Goal: Task Accomplishment & Management: Manage account settings

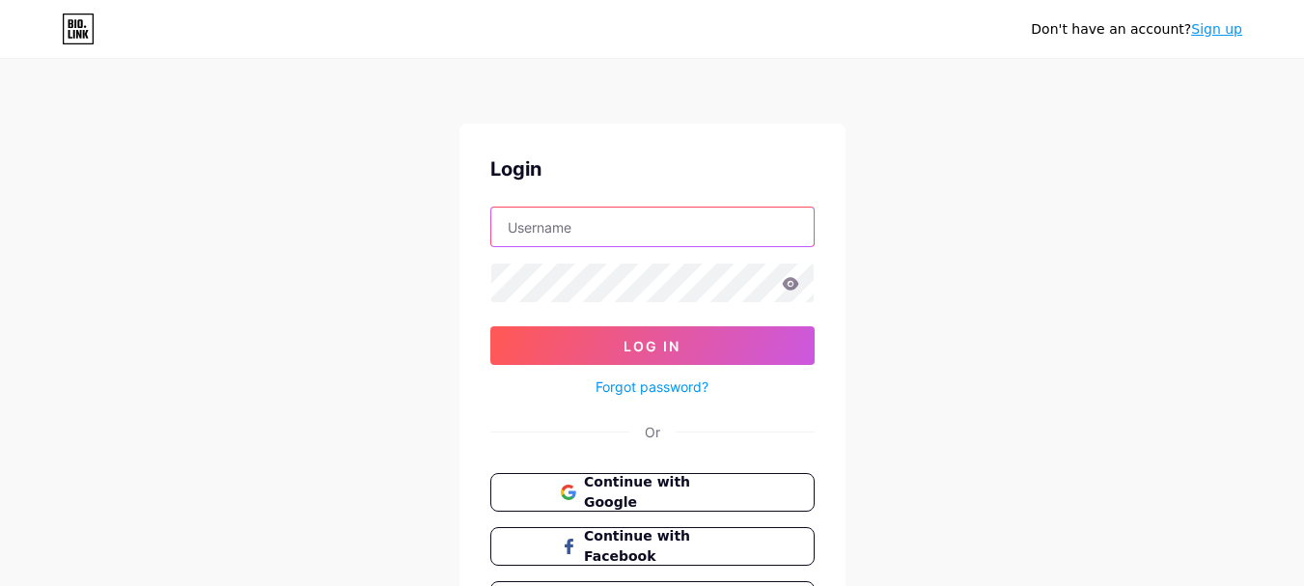
click at [594, 237] on input "text" at bounding box center [652, 227] width 322 height 39
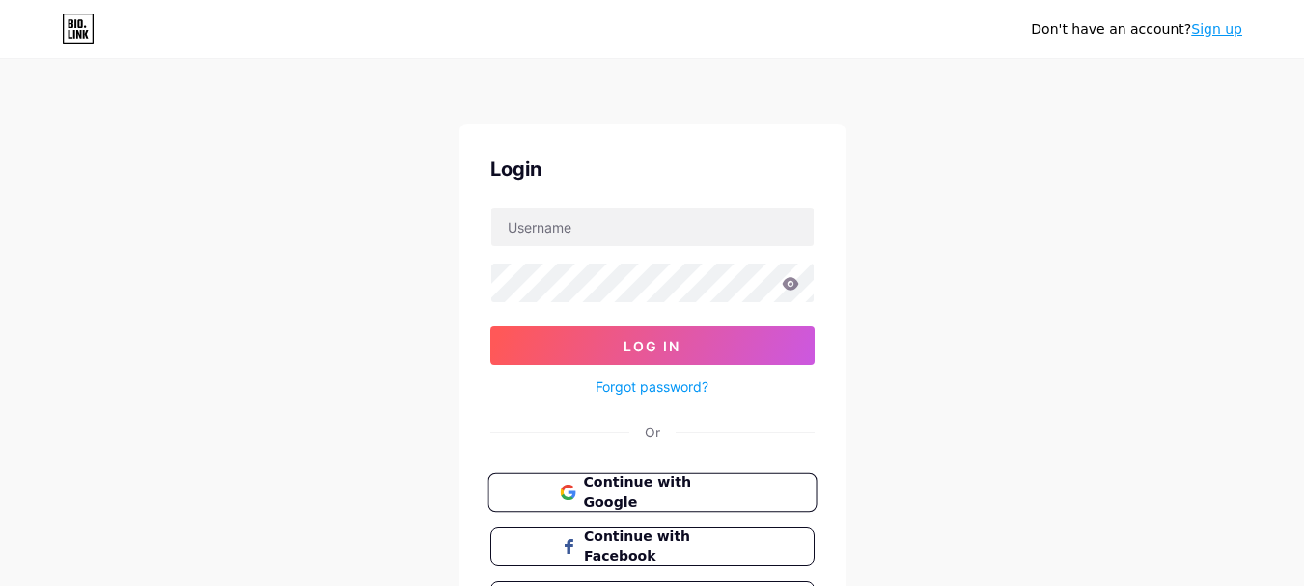
click at [686, 495] on span "Continue with Google" at bounding box center [663, 493] width 161 height 42
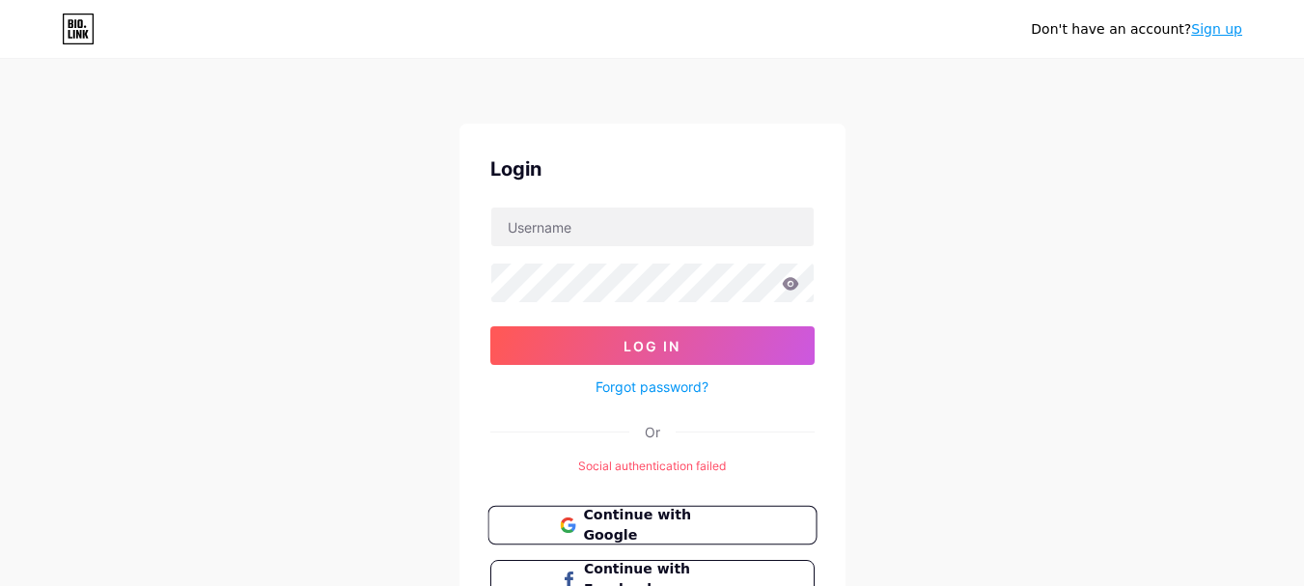
click at [670, 515] on span "Continue with Google" at bounding box center [663, 526] width 161 height 42
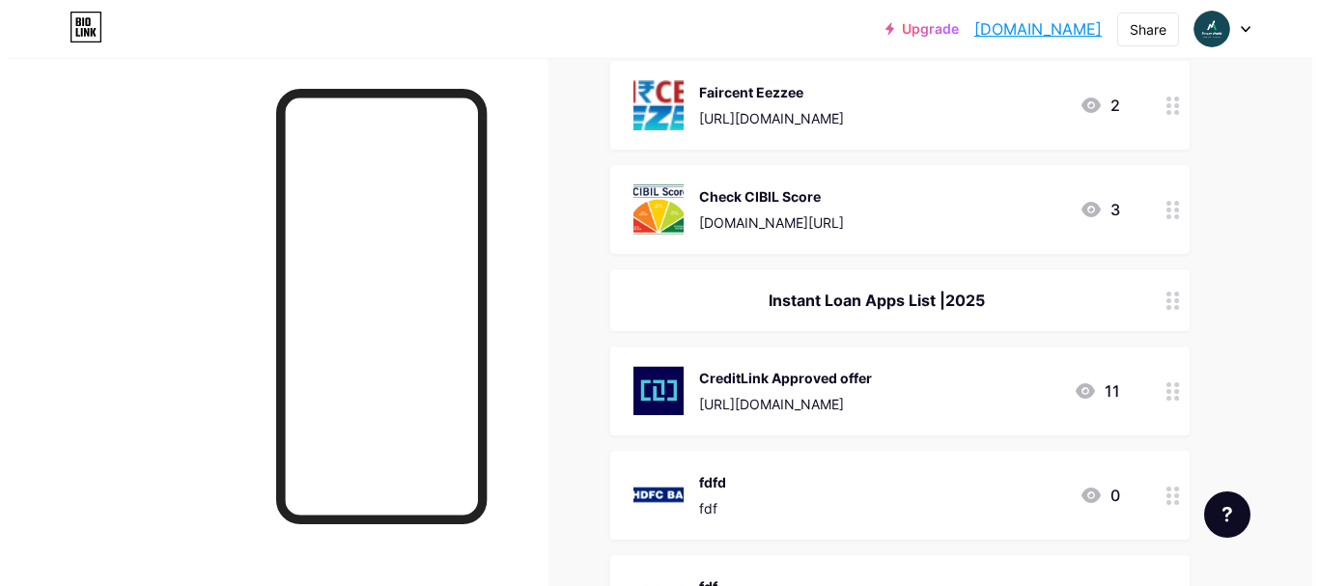
scroll to position [965, 0]
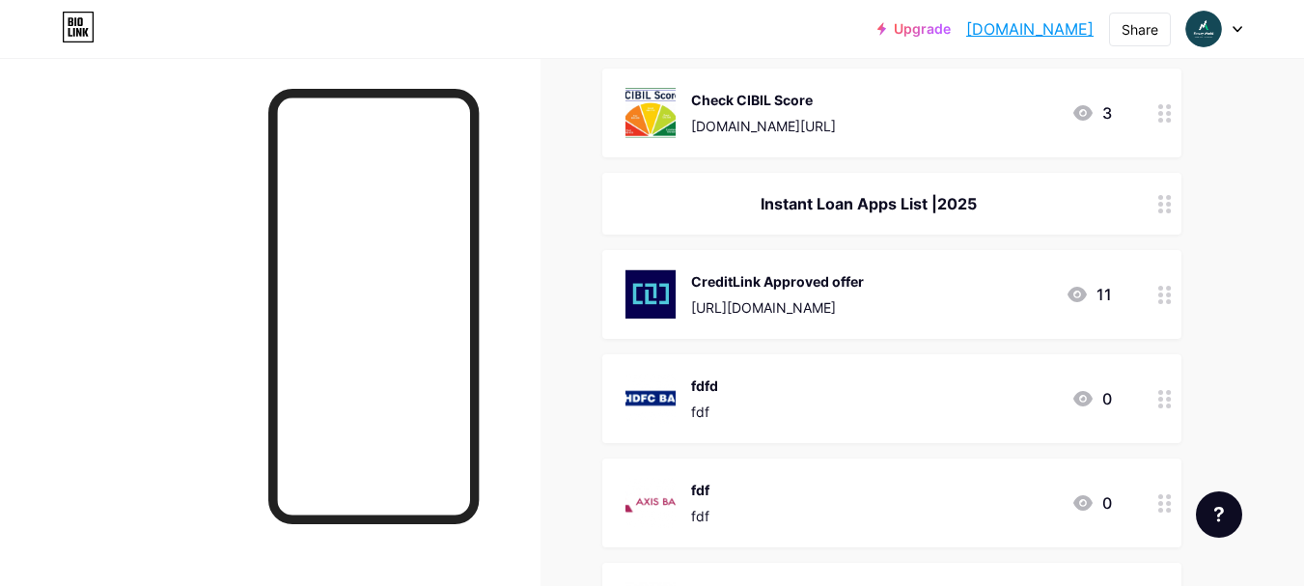
click at [864, 293] on div "CreditLink Approved offer [URL][DOMAIN_NAME]" at bounding box center [777, 294] width 173 height 50
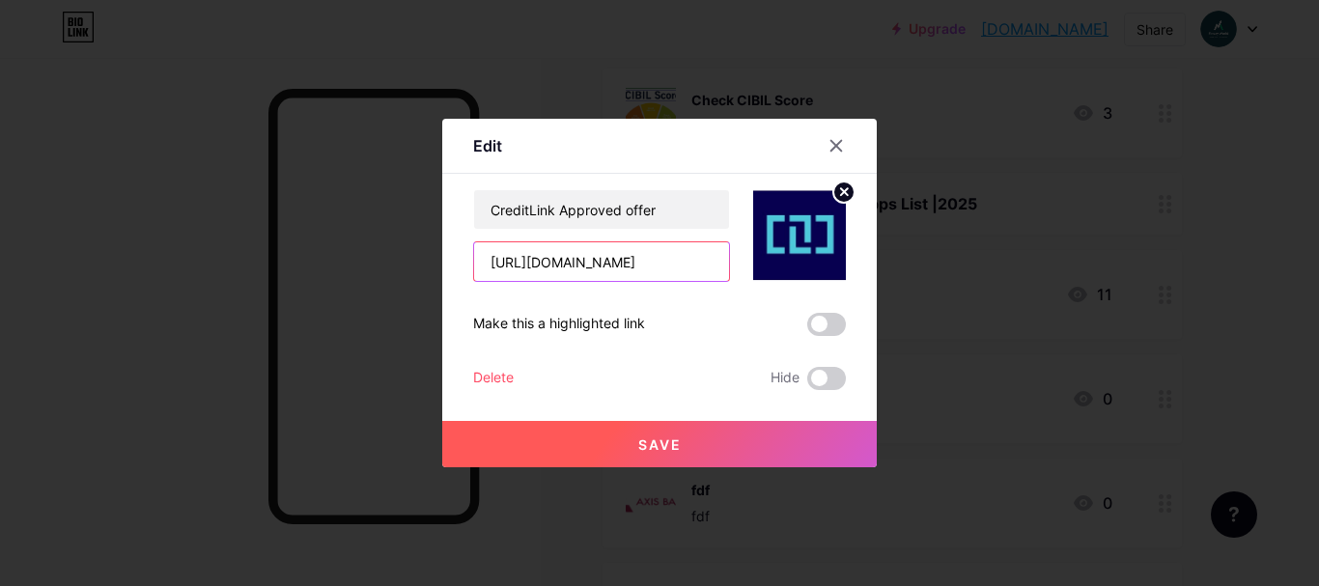
click at [591, 269] on input "[URL][DOMAIN_NAME]" at bounding box center [601, 261] width 255 height 39
click at [629, 266] on input "[URL][DOMAIN_NAME]" at bounding box center [601, 261] width 255 height 39
paste input "[DOMAIN_NAME][URL]"
type input "[URL][DOMAIN_NAME]"
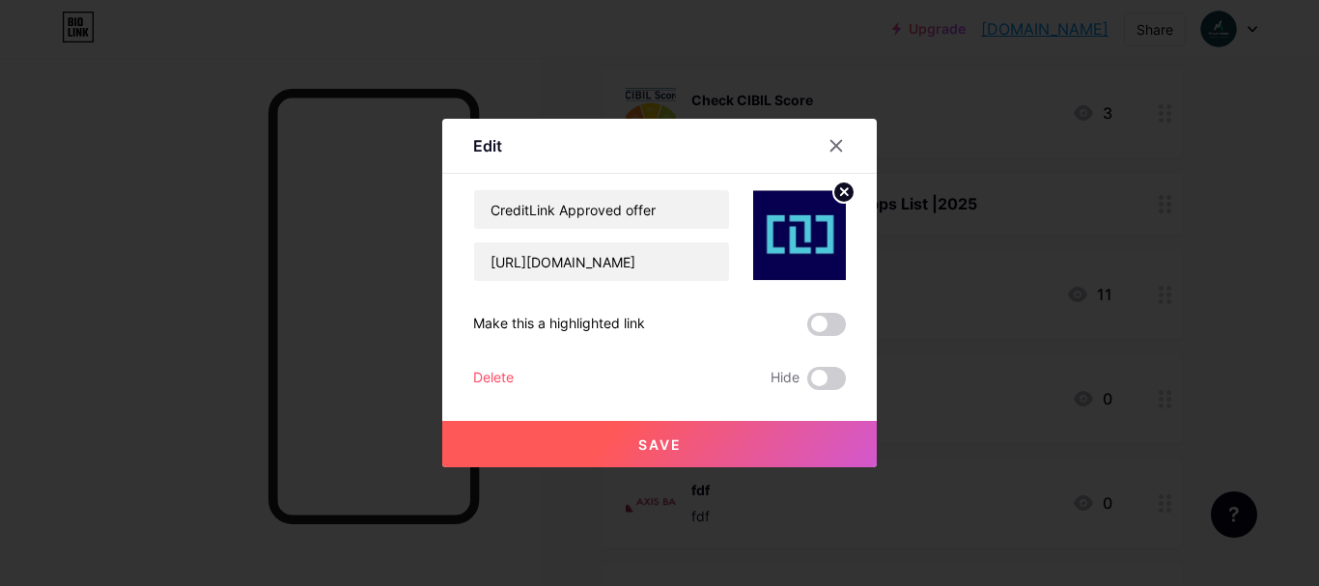
click at [682, 435] on button "Save" at bounding box center [659, 444] width 434 height 46
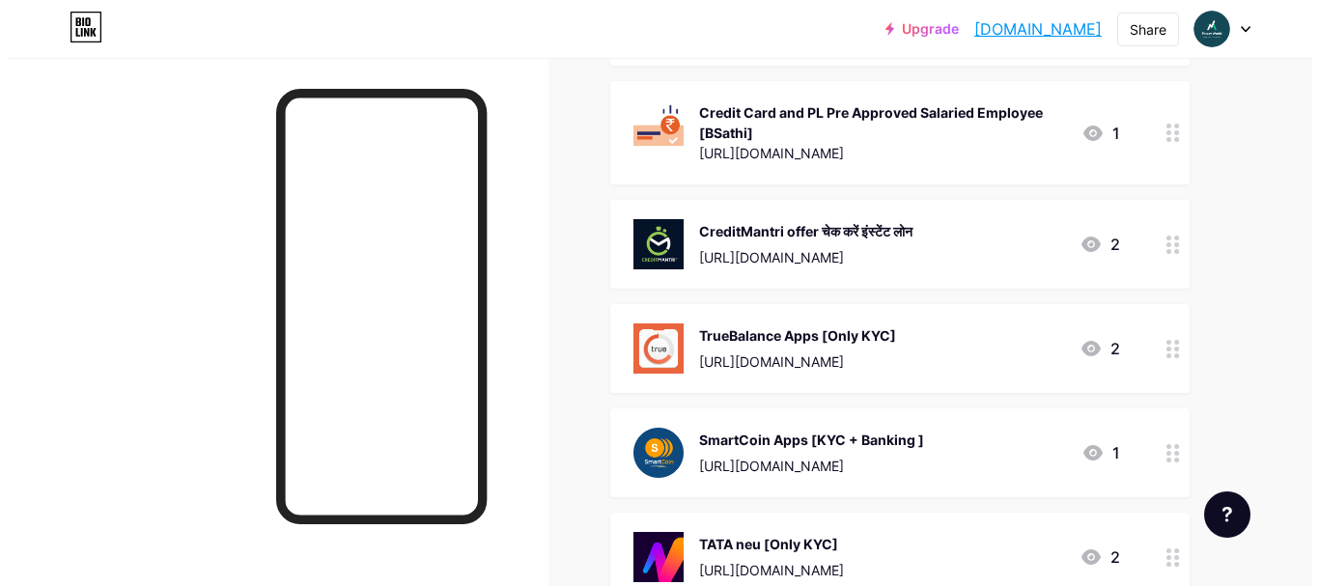
scroll to position [1931, 0]
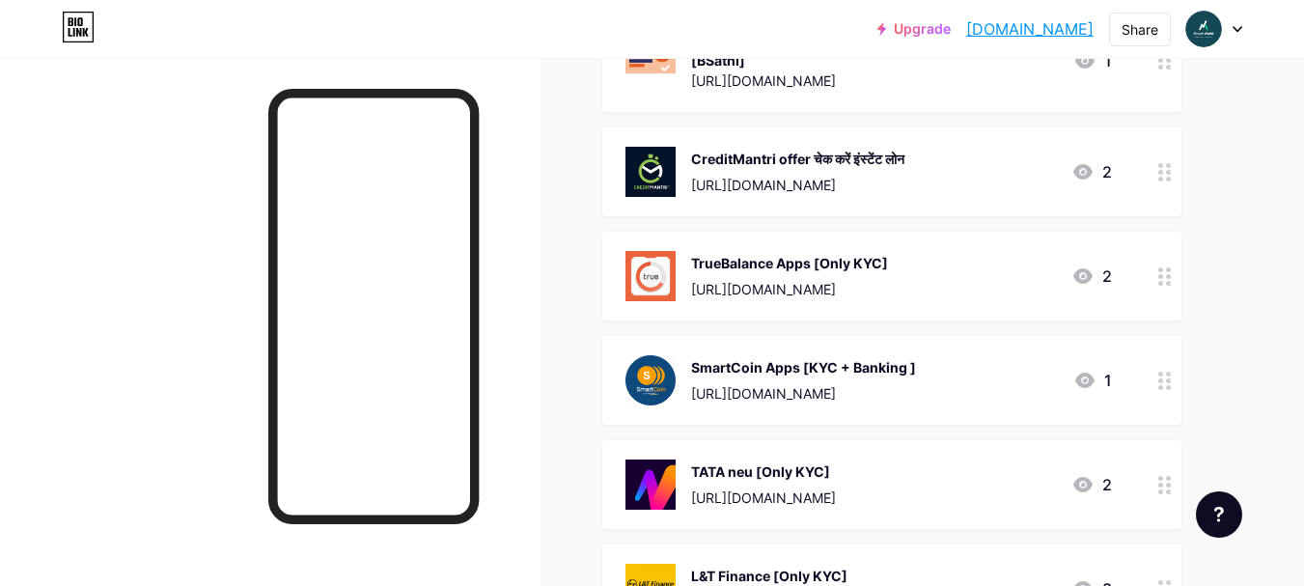
click at [797, 264] on div "TrueBalance Apps [Only KYC]" at bounding box center [789, 263] width 197 height 20
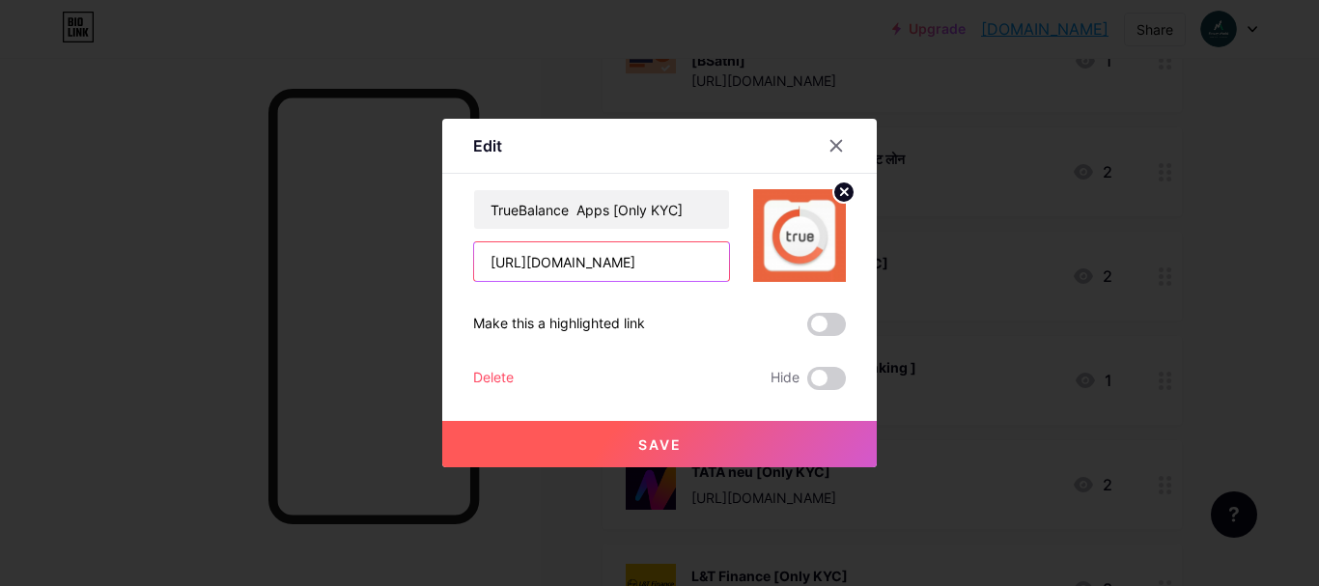
click at [597, 266] on input "[URL][DOMAIN_NAME]" at bounding box center [601, 261] width 255 height 39
paste input "[DOMAIN_NAME][URL]"
type input "[URL][DOMAIN_NAME]"
click at [703, 445] on button "Save" at bounding box center [659, 444] width 434 height 46
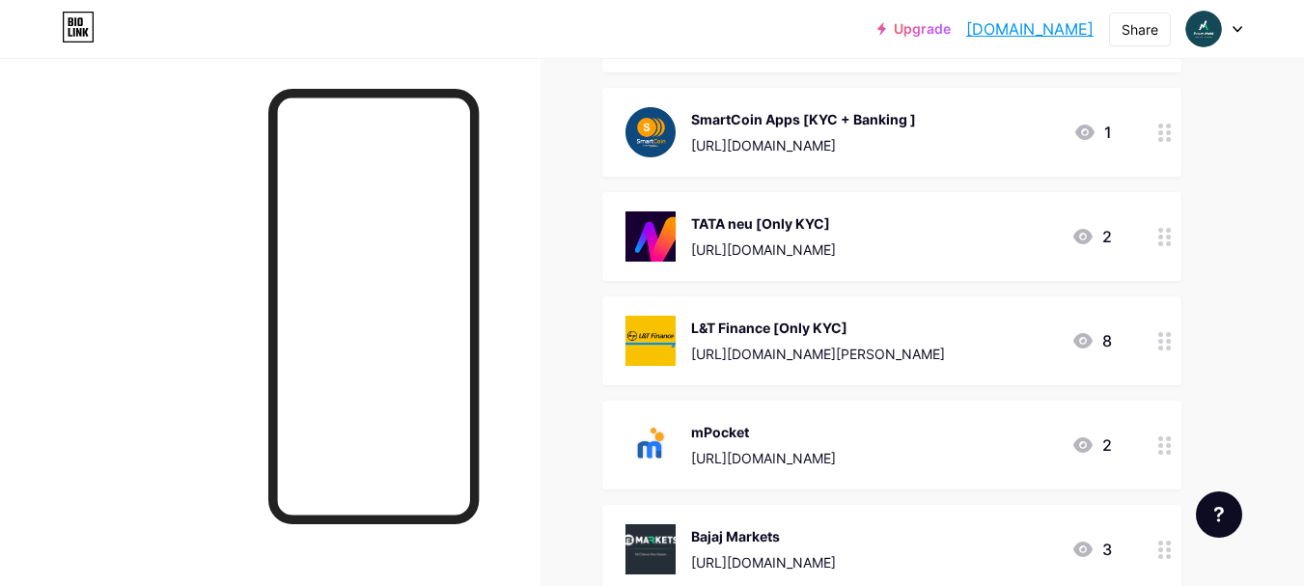
scroll to position [2220, 0]
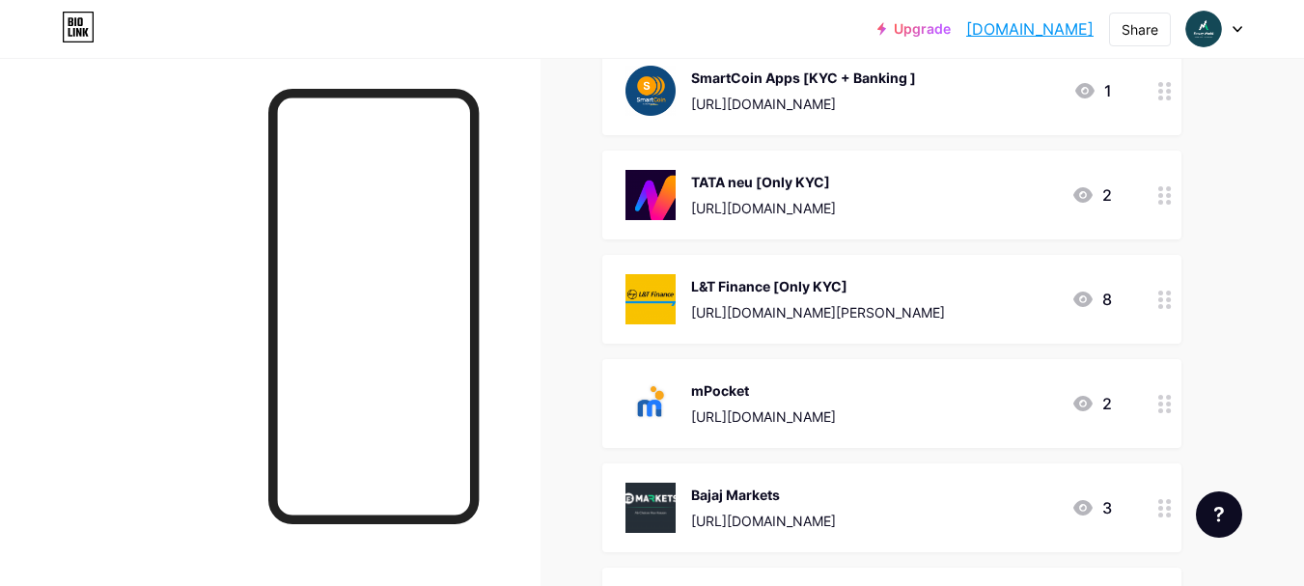
click at [787, 296] on div "L&T Finance [Only KYC] [URL][DOMAIN_NAME][PERSON_NAME]" at bounding box center [818, 299] width 254 height 50
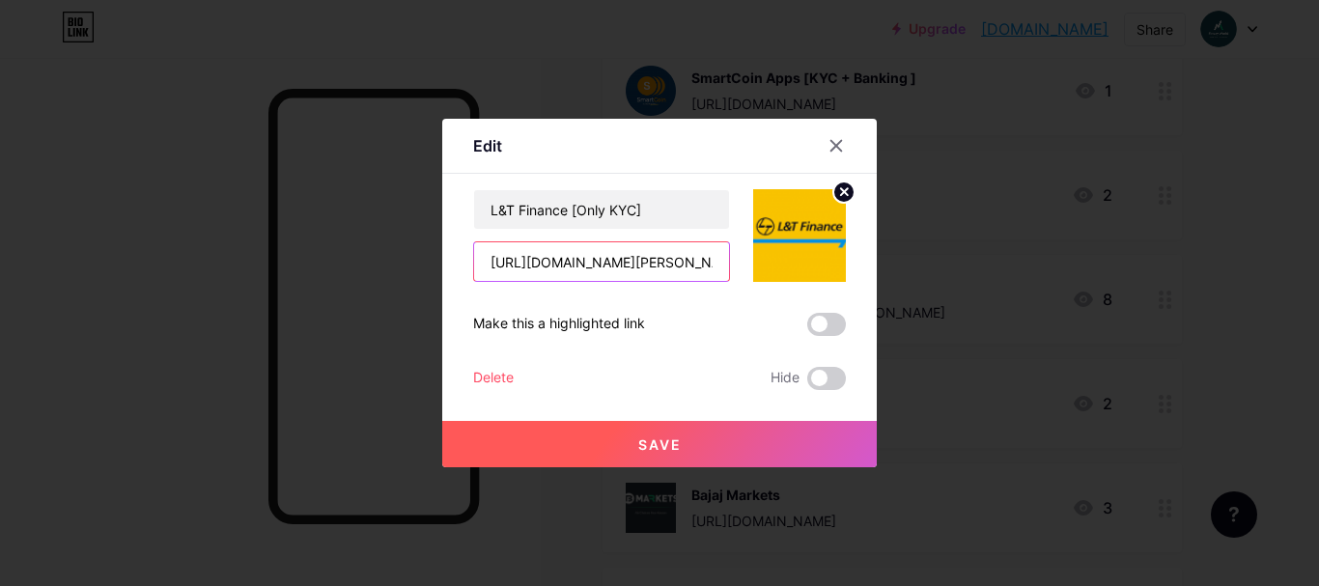
click at [611, 267] on input "[URL][DOMAIN_NAME][PERSON_NAME]" at bounding box center [601, 261] width 255 height 39
click at [823, 382] on span at bounding box center [826, 378] width 39 height 23
click at [807, 383] on input "checkbox" at bounding box center [807, 383] width 0 height 0
click at [659, 448] on span "Save" at bounding box center [659, 444] width 43 height 16
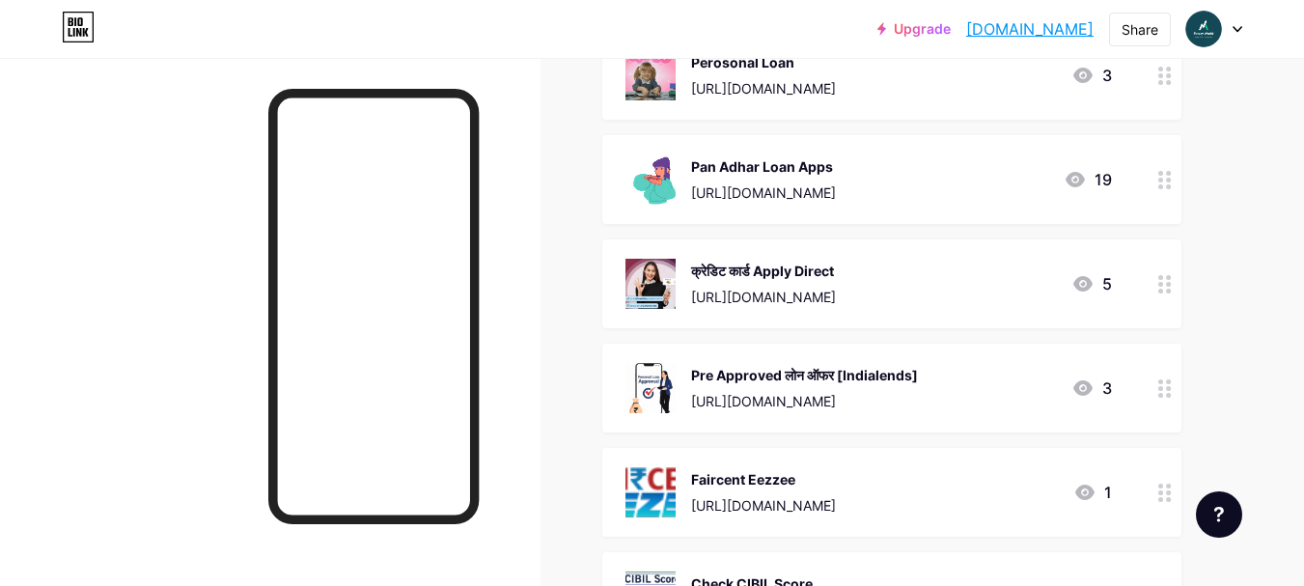
scroll to position [0, 0]
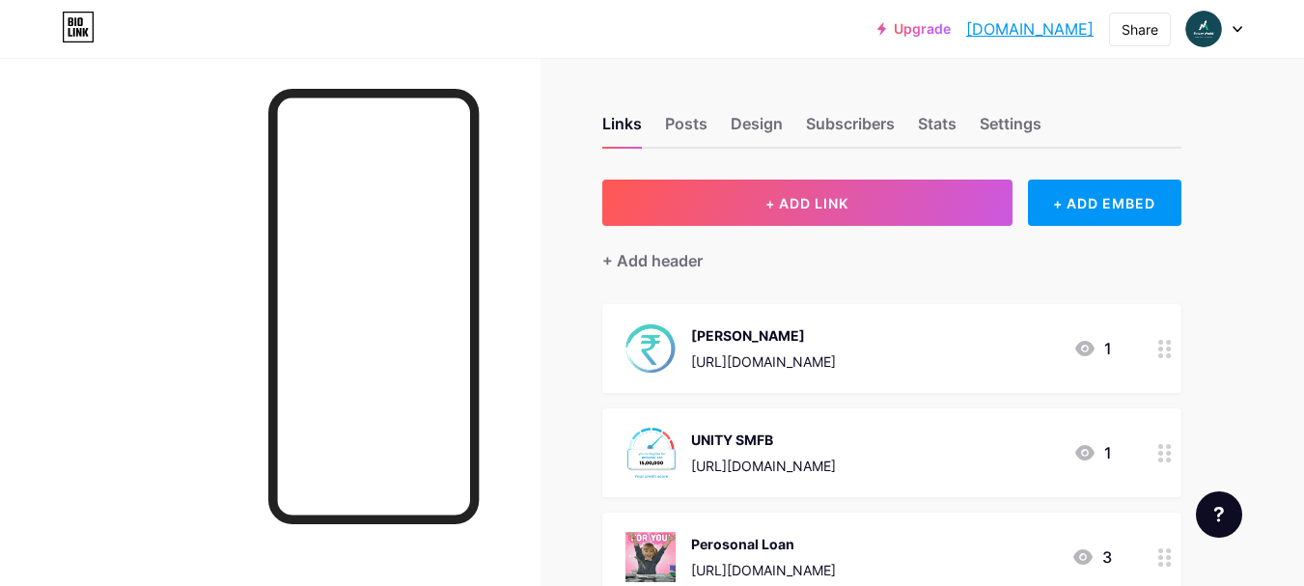
click at [836, 338] on div "[PERSON_NAME]" at bounding box center [763, 335] width 145 height 20
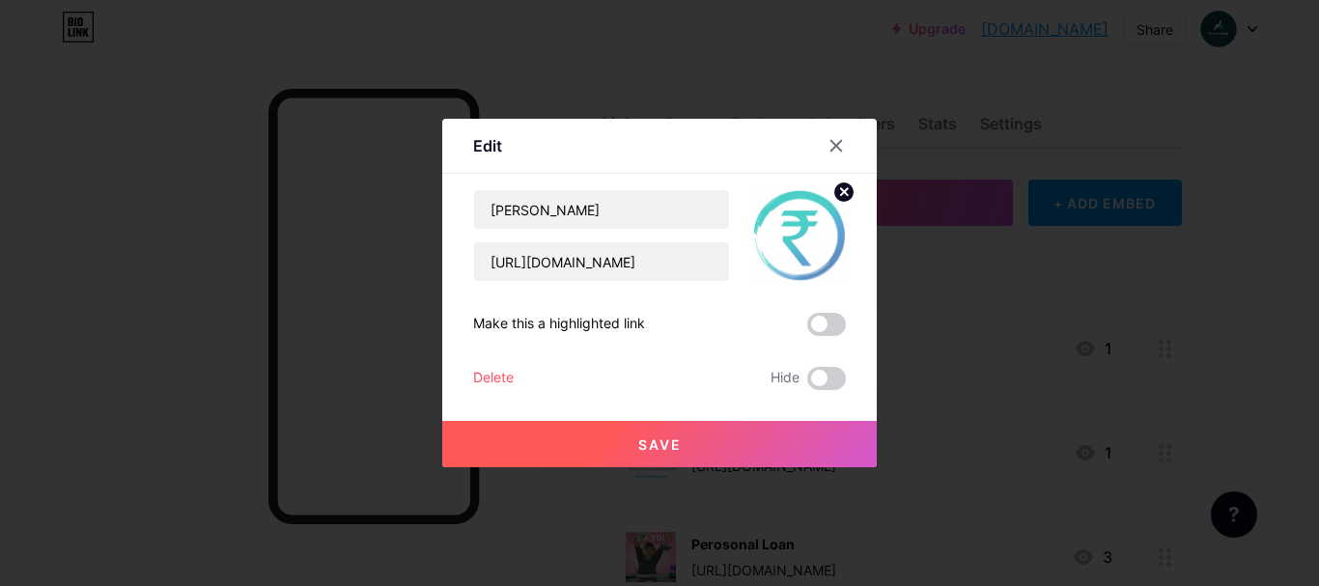
click at [840, 192] on circle at bounding box center [843, 191] width 21 height 21
click at [813, 232] on rect at bounding box center [809, 237] width 15 height 10
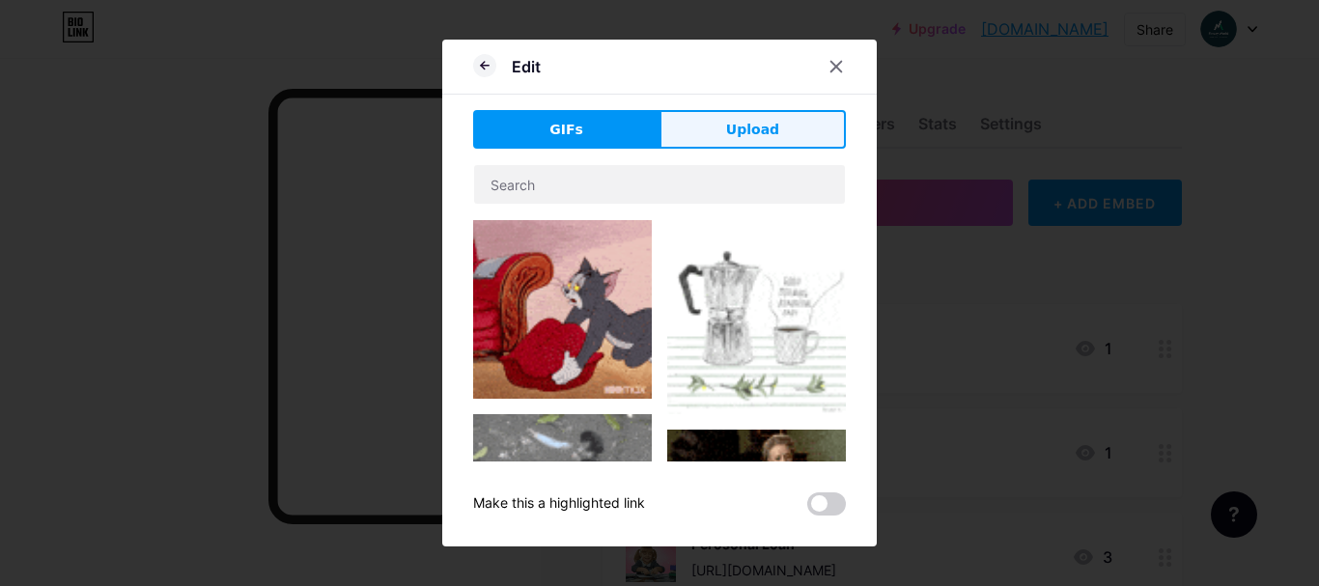
click at [736, 132] on span "Upload" at bounding box center [752, 130] width 53 height 20
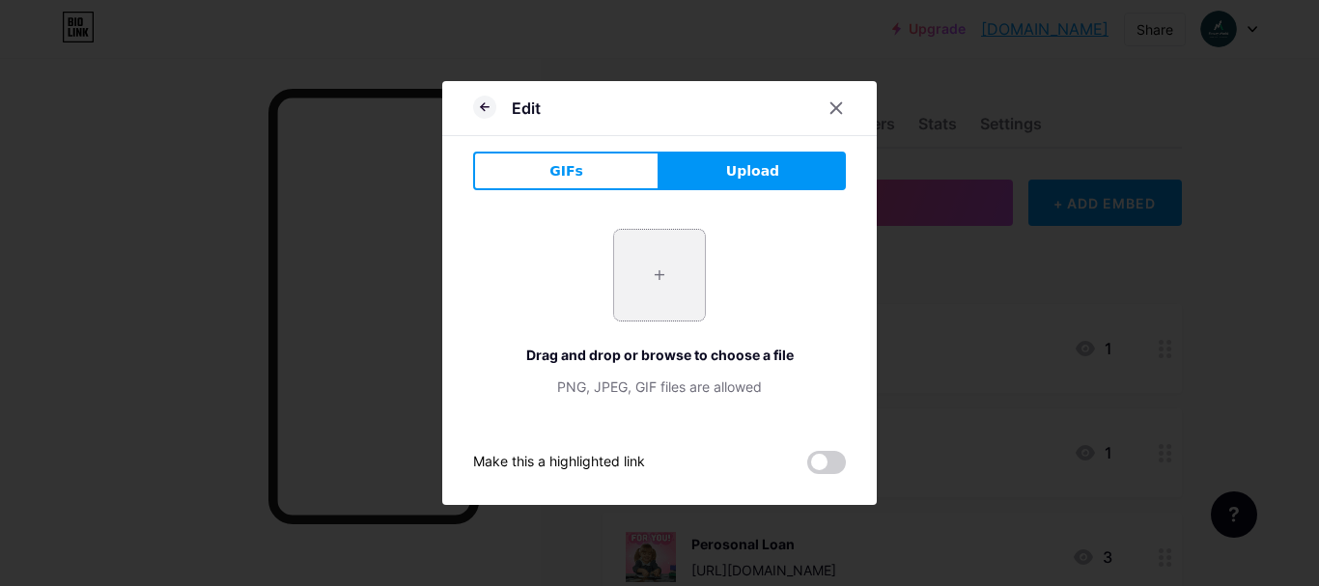
click at [652, 282] on input "file" at bounding box center [659, 275] width 91 height 91
type input "C:\fakepath\unnamed.png"
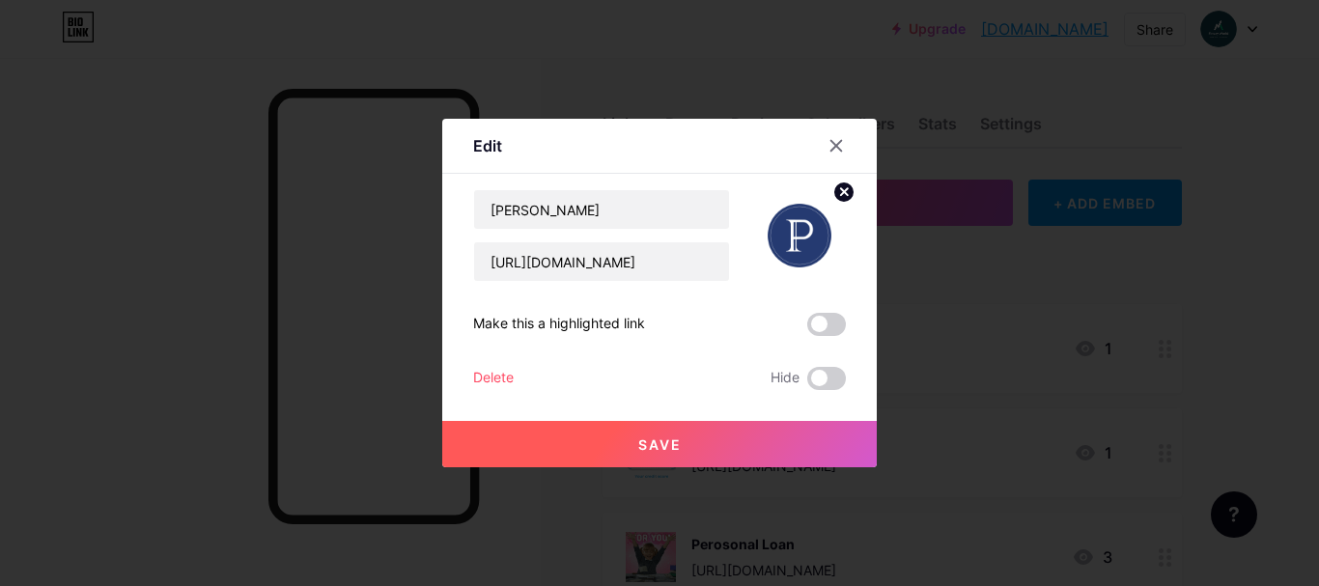
click at [696, 429] on button "Save" at bounding box center [659, 444] width 434 height 46
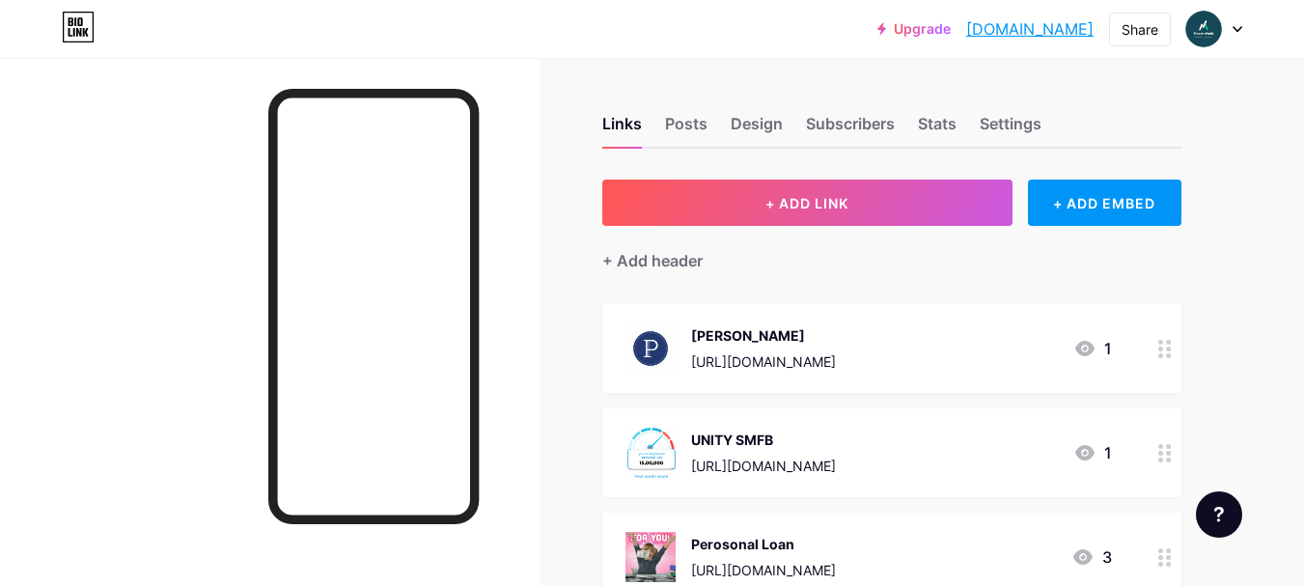
click at [798, 440] on div "UNITY SMFB" at bounding box center [763, 440] width 145 height 20
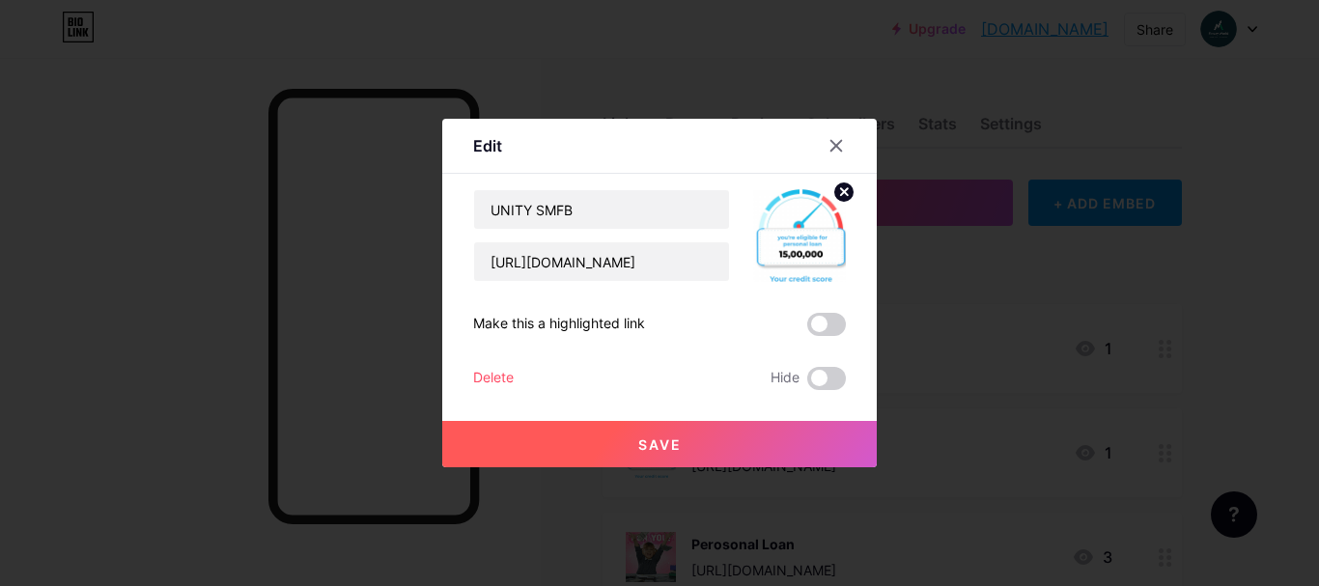
click at [846, 192] on icon at bounding box center [844, 191] width 7 height 7
click at [784, 220] on rect at bounding box center [795, 222] width 31 height 31
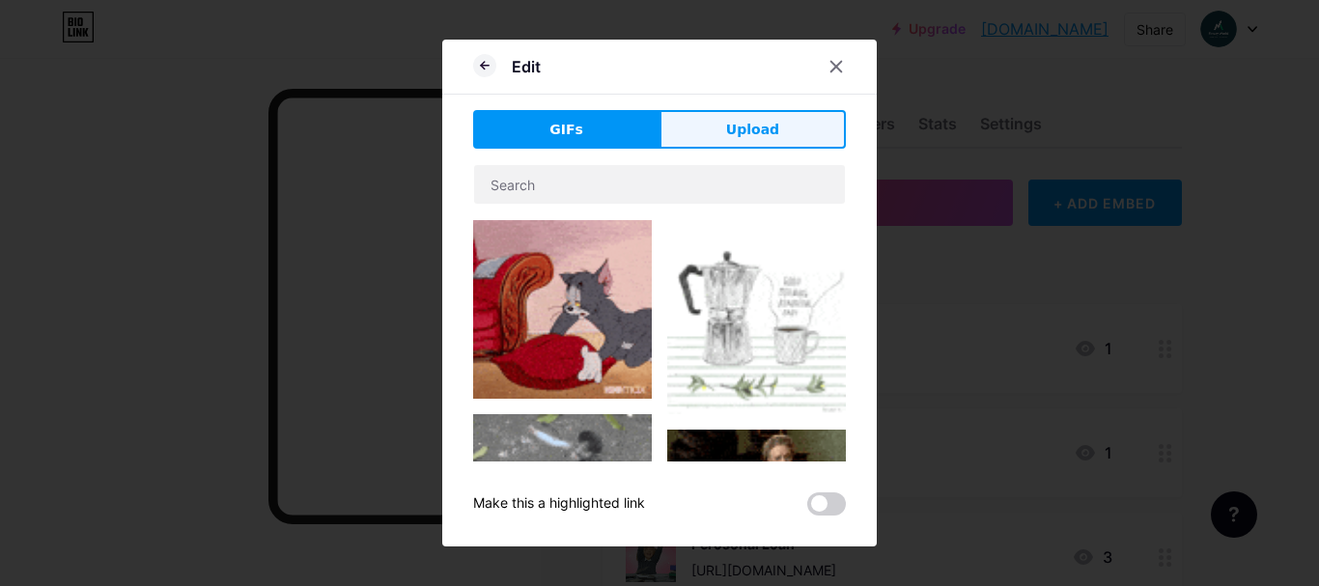
click at [740, 122] on span "Upload" at bounding box center [752, 130] width 53 height 20
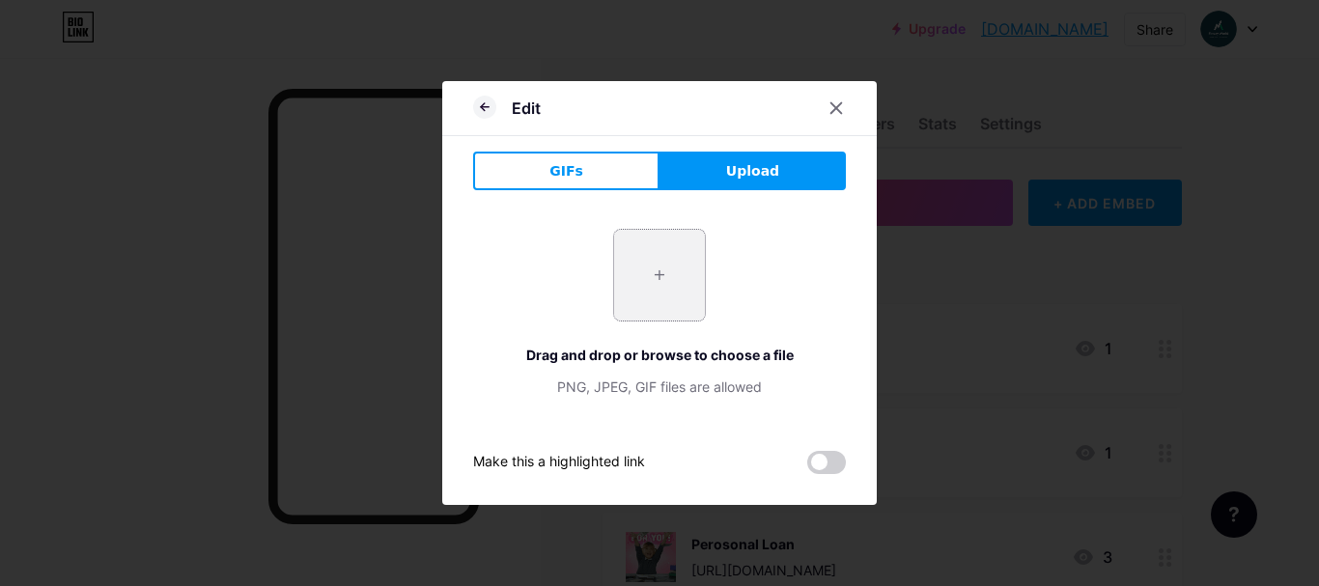
click at [682, 285] on input "file" at bounding box center [659, 275] width 91 height 91
type input "C:\fakepath\unity_small_finance_bank_logo.jpg"
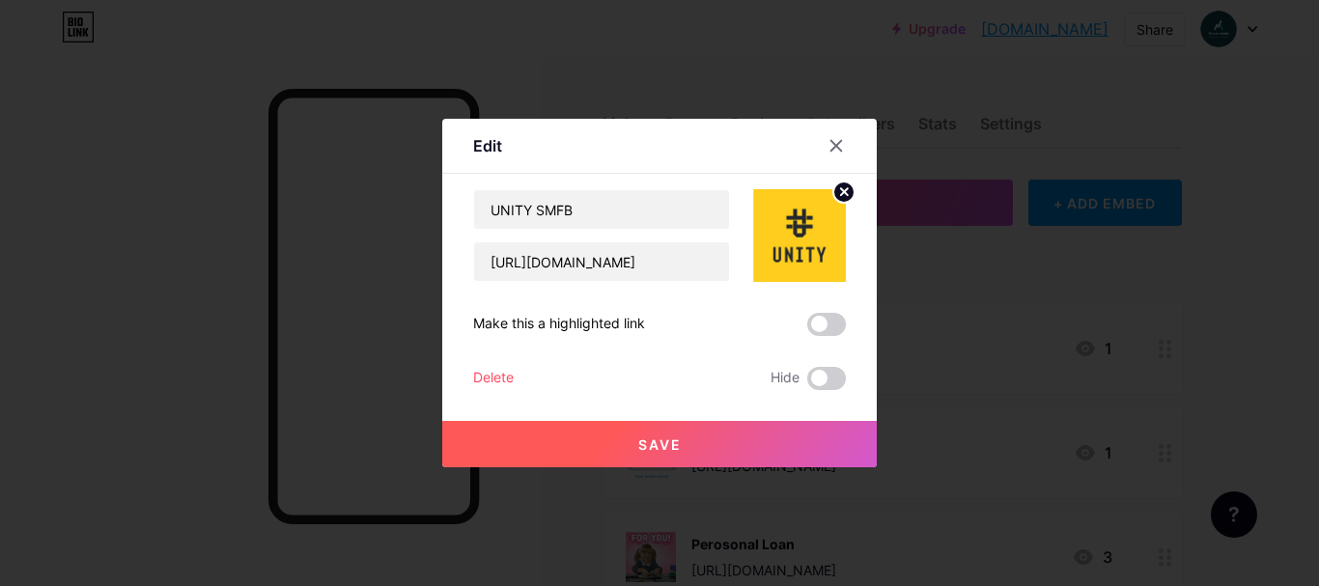
click at [777, 441] on button "Save" at bounding box center [659, 444] width 434 height 46
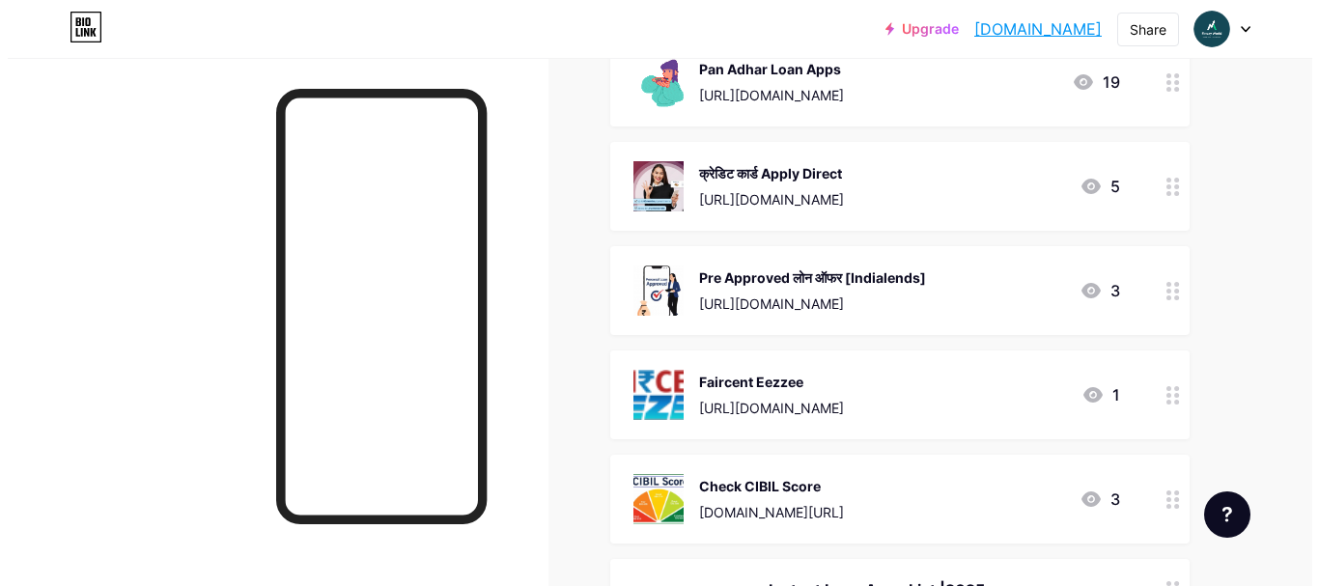
scroll to position [676, 0]
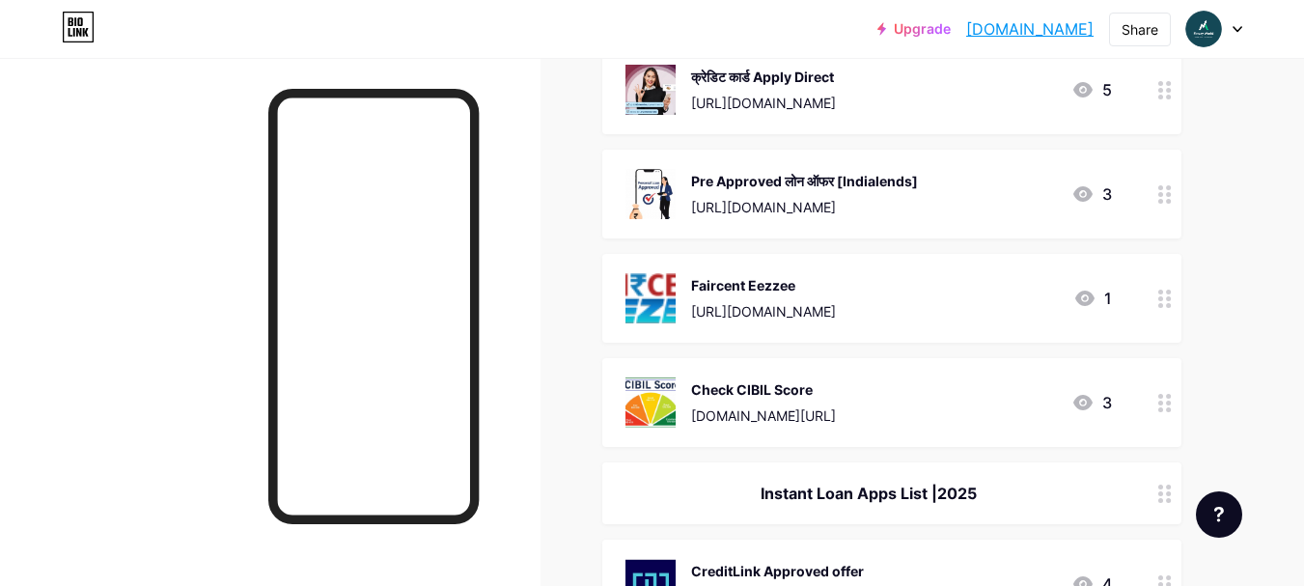
click at [819, 186] on div "Pre Approved लोन ऑफर [Indialends]" at bounding box center [804, 181] width 227 height 20
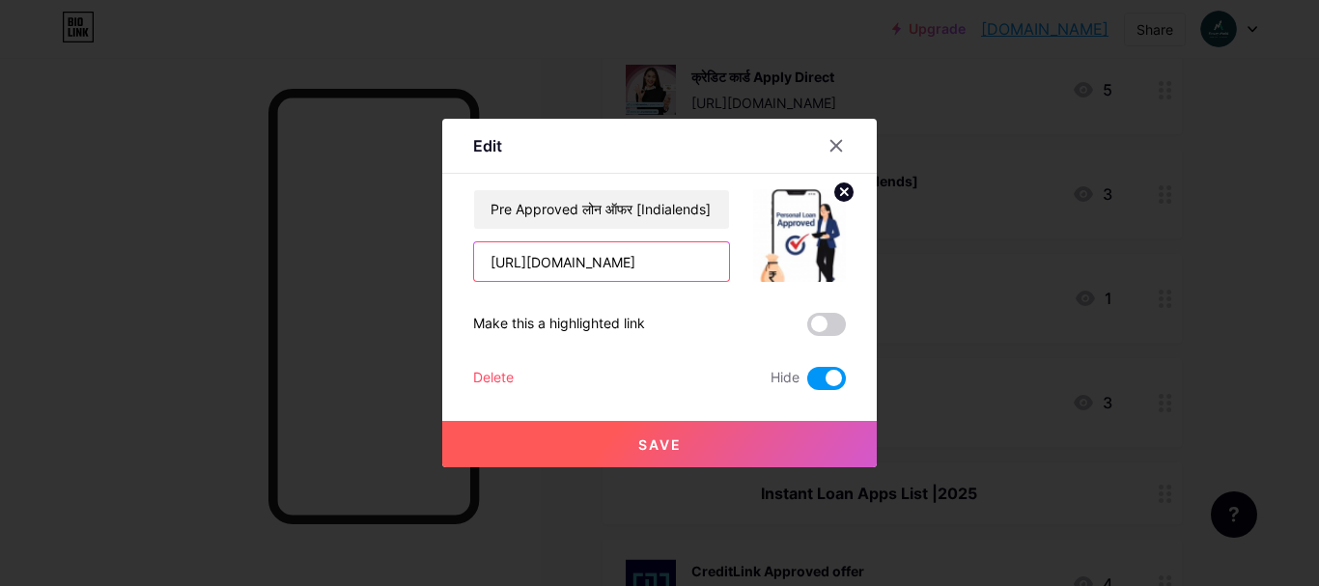
click at [626, 264] on input "[URL][DOMAIN_NAME]" at bounding box center [601, 261] width 255 height 39
paste input "[DOMAIN_NAME]/personal-loan-compani-list-2025/personal-[PERSON_NAME]"
type input "[URL][DOMAIN_NAME][PERSON_NAME]"
click at [819, 376] on span at bounding box center [826, 378] width 39 height 23
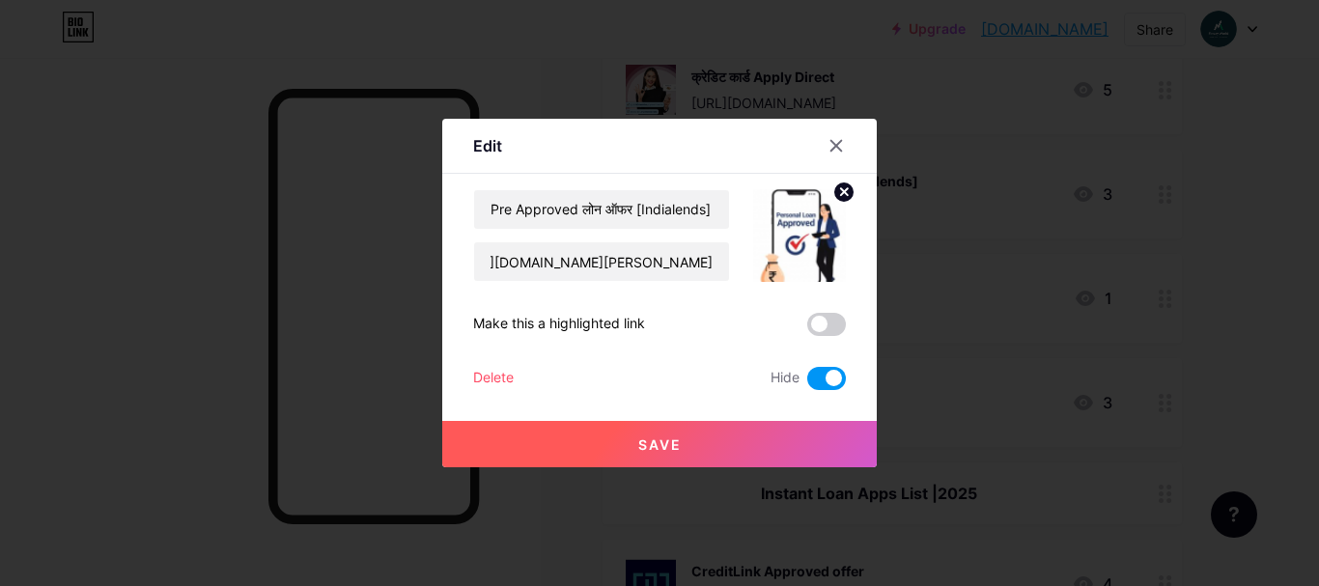
click at [807, 383] on input "checkbox" at bounding box center [807, 383] width 0 height 0
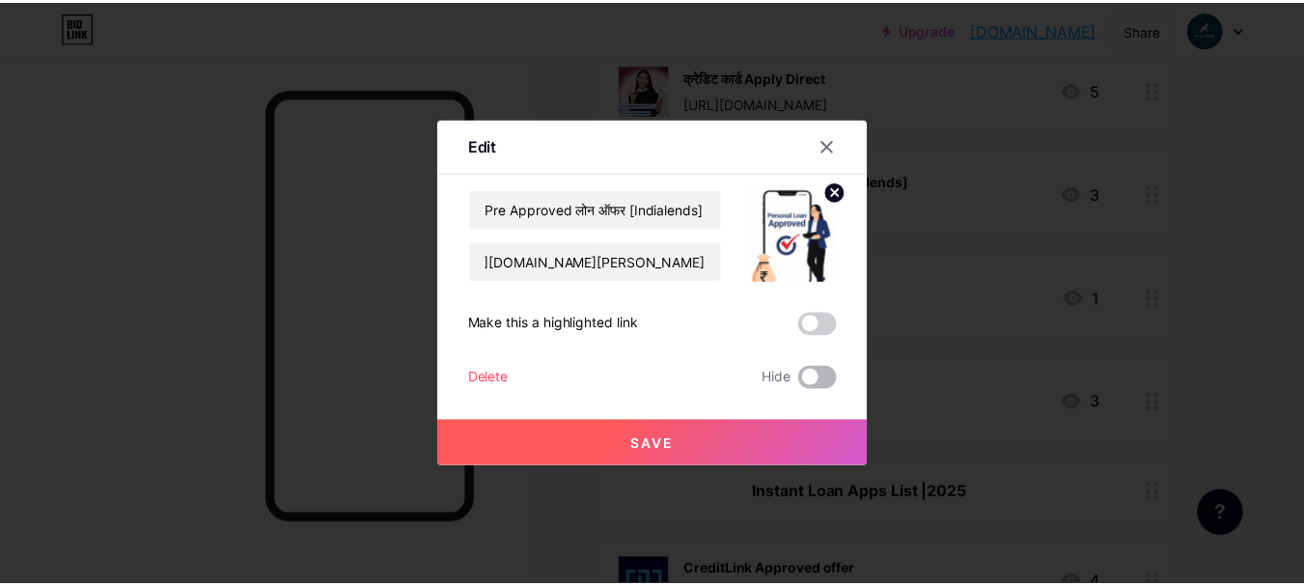
scroll to position [0, 0]
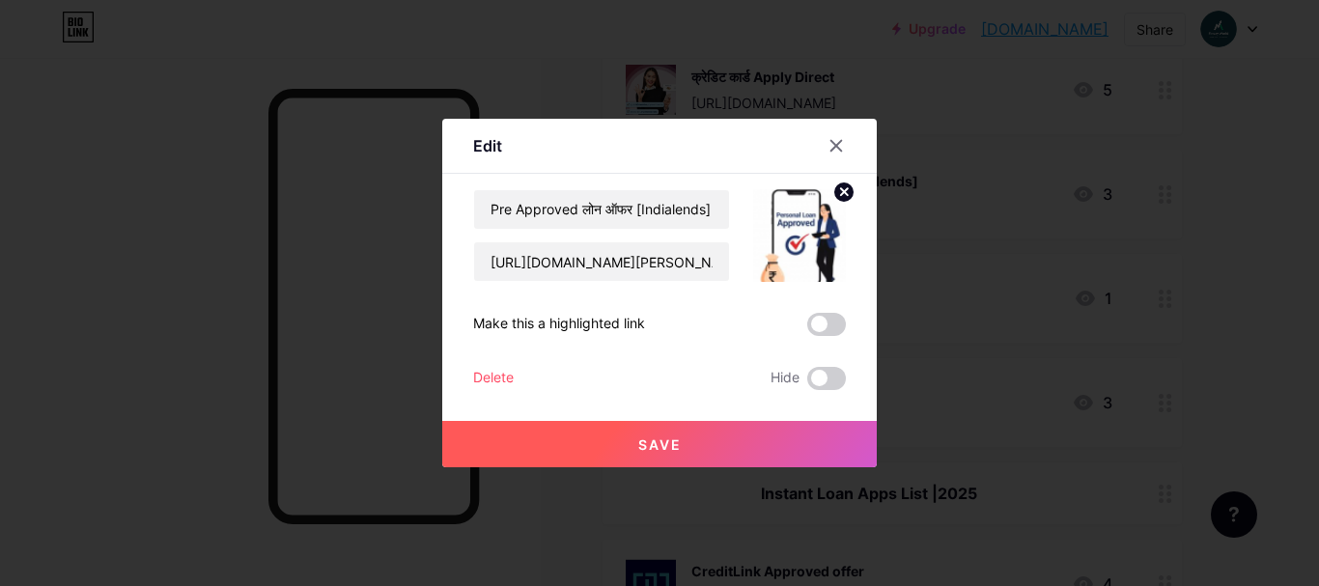
click at [833, 327] on span at bounding box center [826, 324] width 39 height 23
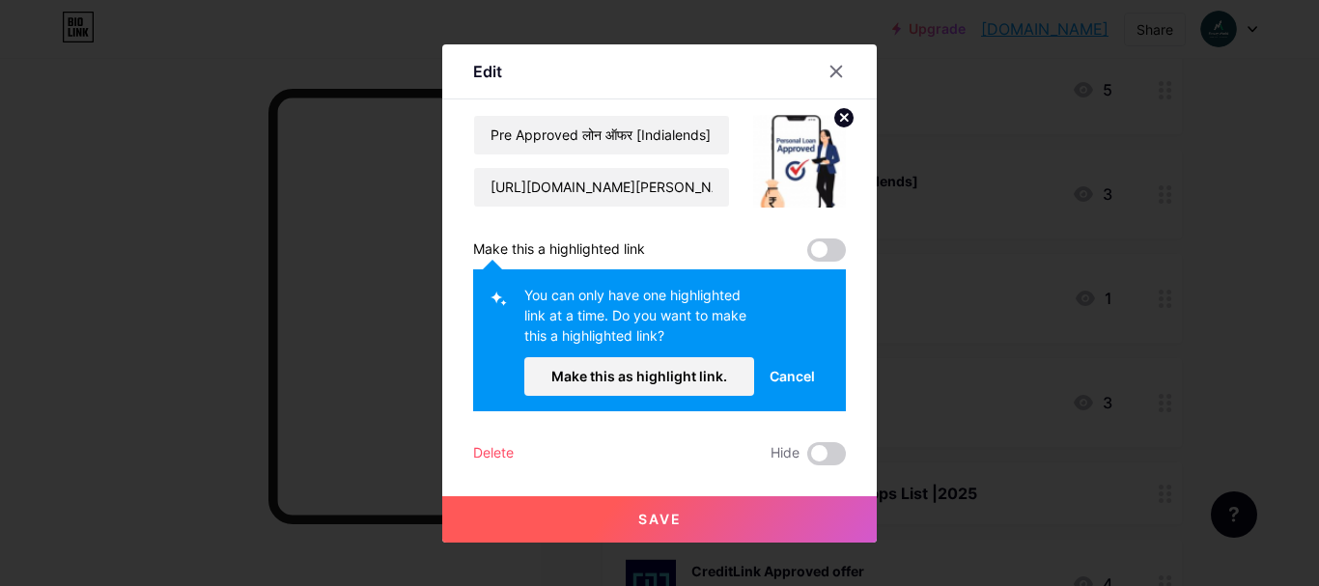
click at [675, 515] on span "Save" at bounding box center [659, 519] width 43 height 16
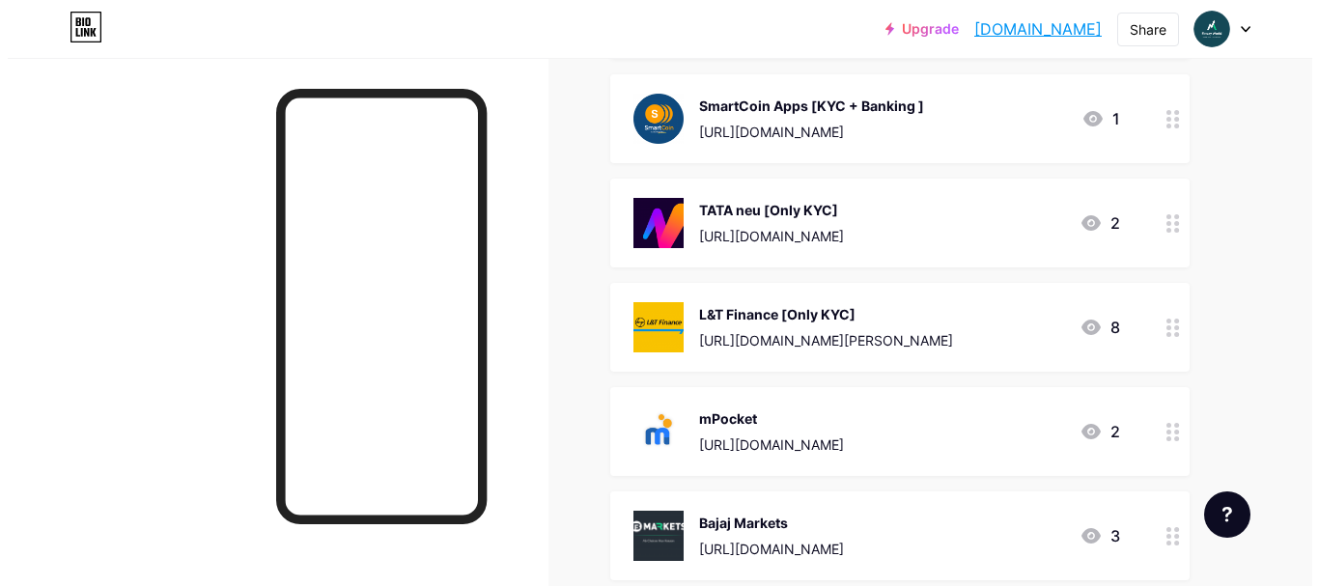
scroll to position [2317, 0]
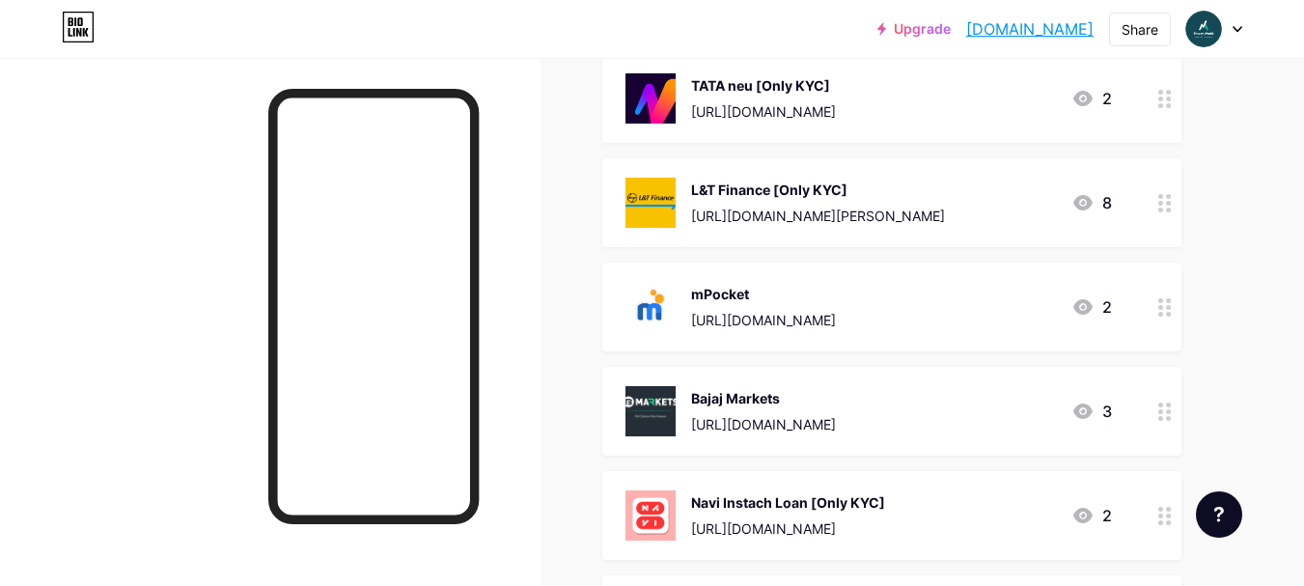
click at [783, 304] on div "mPocket [URL][DOMAIN_NAME]" at bounding box center [763, 307] width 145 height 50
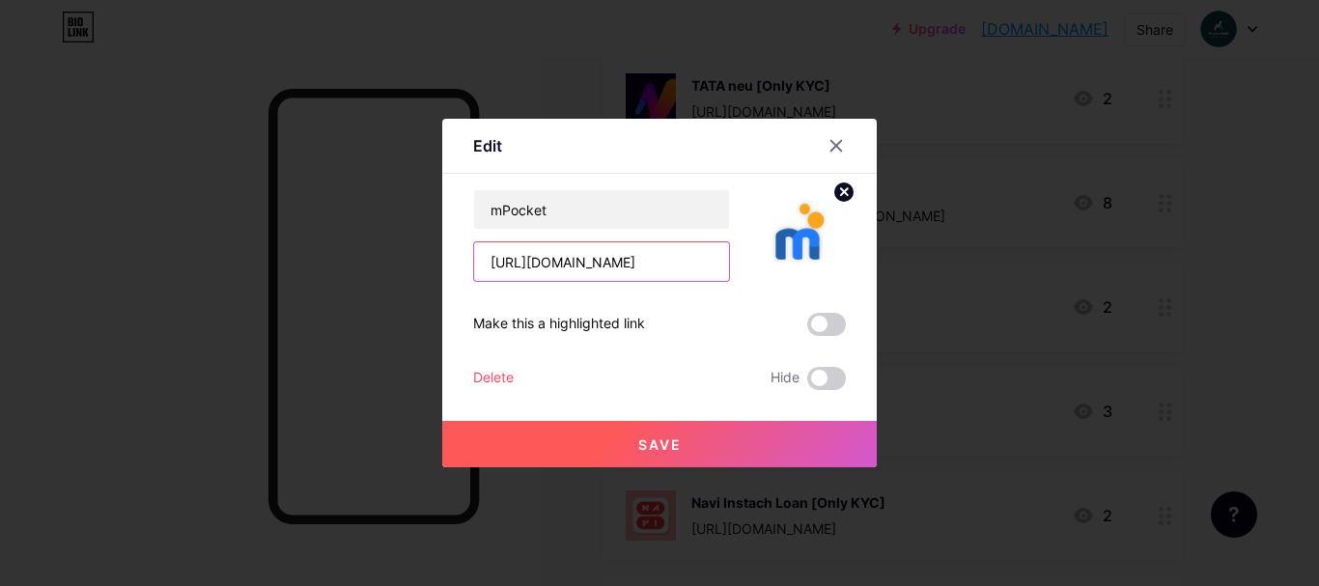
click at [661, 264] on input "[URL][DOMAIN_NAME]" at bounding box center [601, 261] width 255 height 39
click at [653, 259] on input "[URL][DOMAIN_NAME]" at bounding box center [601, 261] width 255 height 39
paste input "[DOMAIN_NAME][URL]"
type input "[URL][DOMAIN_NAME]"
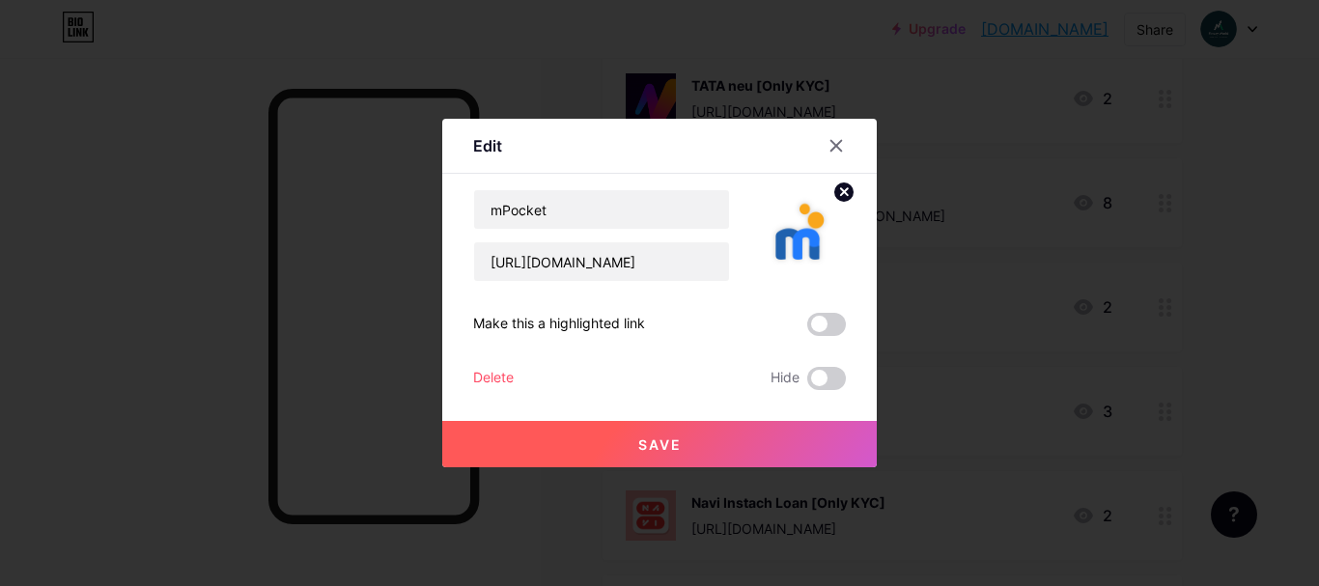
click at [748, 431] on button "Save" at bounding box center [659, 444] width 434 height 46
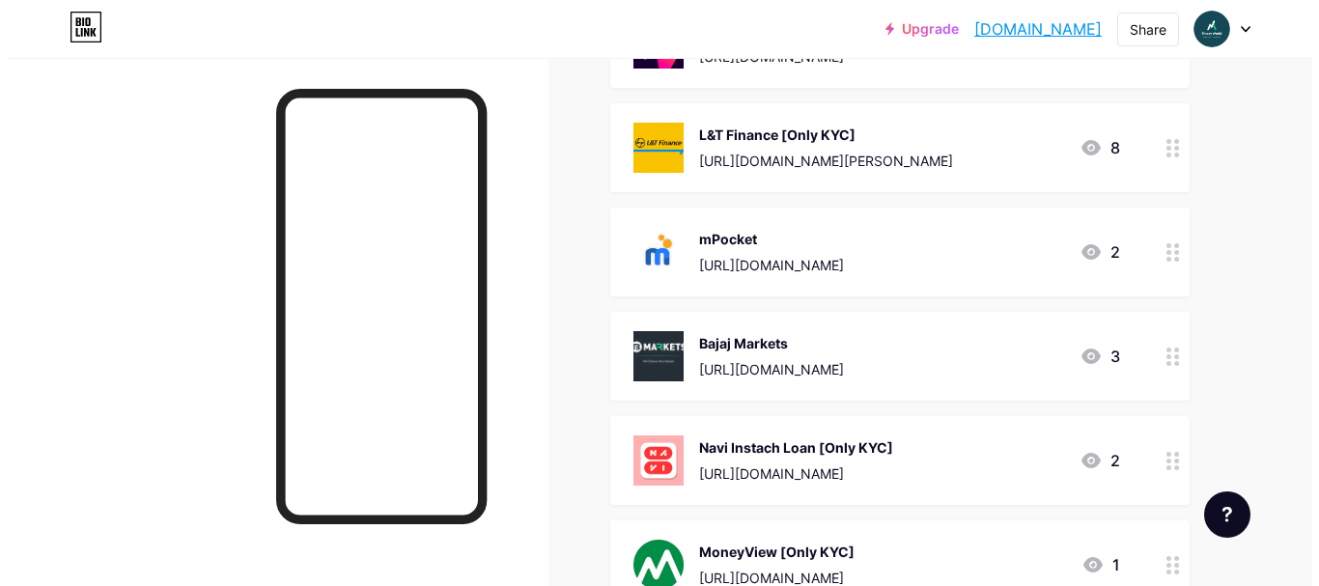
scroll to position [2413, 0]
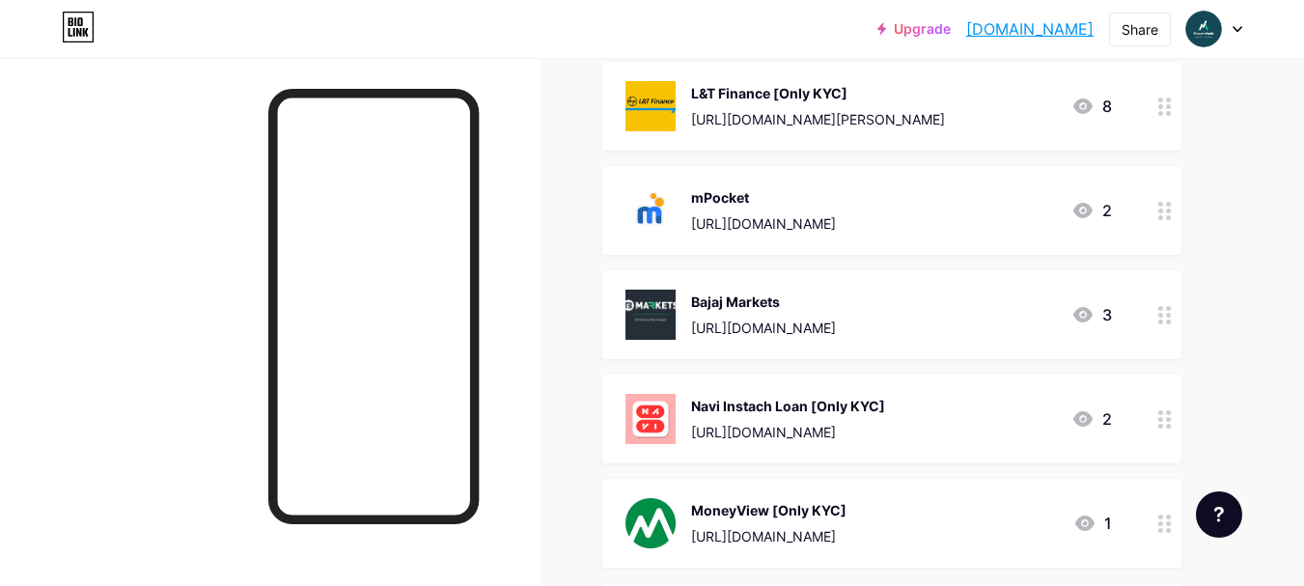
click at [835, 316] on div "Bajaj Markets [URL][DOMAIN_NAME]" at bounding box center [763, 315] width 145 height 50
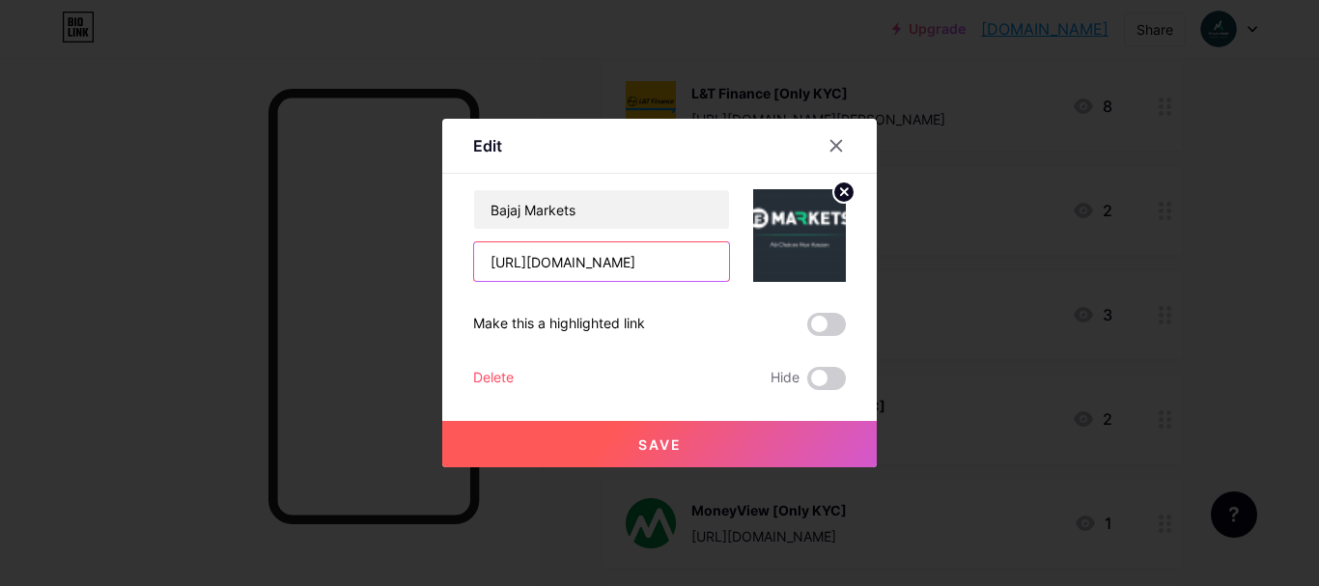
click at [623, 262] on input "[URL][DOMAIN_NAME]" at bounding box center [601, 261] width 255 height 39
click at [656, 276] on input "[URL][DOMAIN_NAME]" at bounding box center [601, 261] width 255 height 39
paste input "[DOMAIN_NAME][URL]"
type input "[URL][DOMAIN_NAME]"
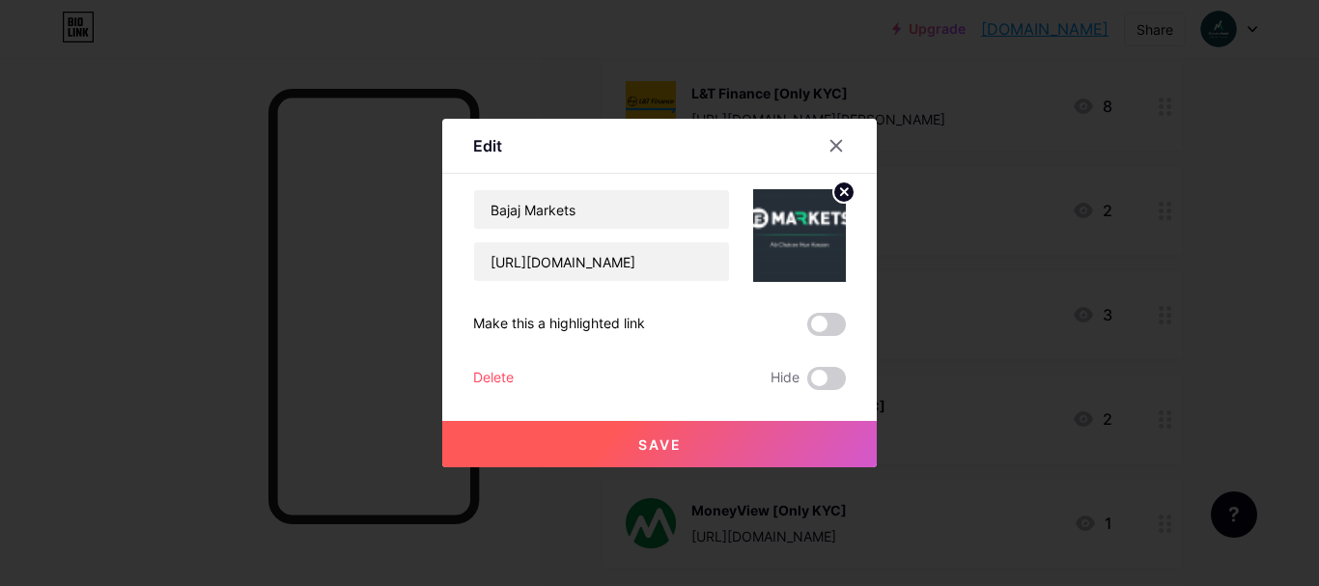
click at [760, 437] on button "Save" at bounding box center [659, 444] width 434 height 46
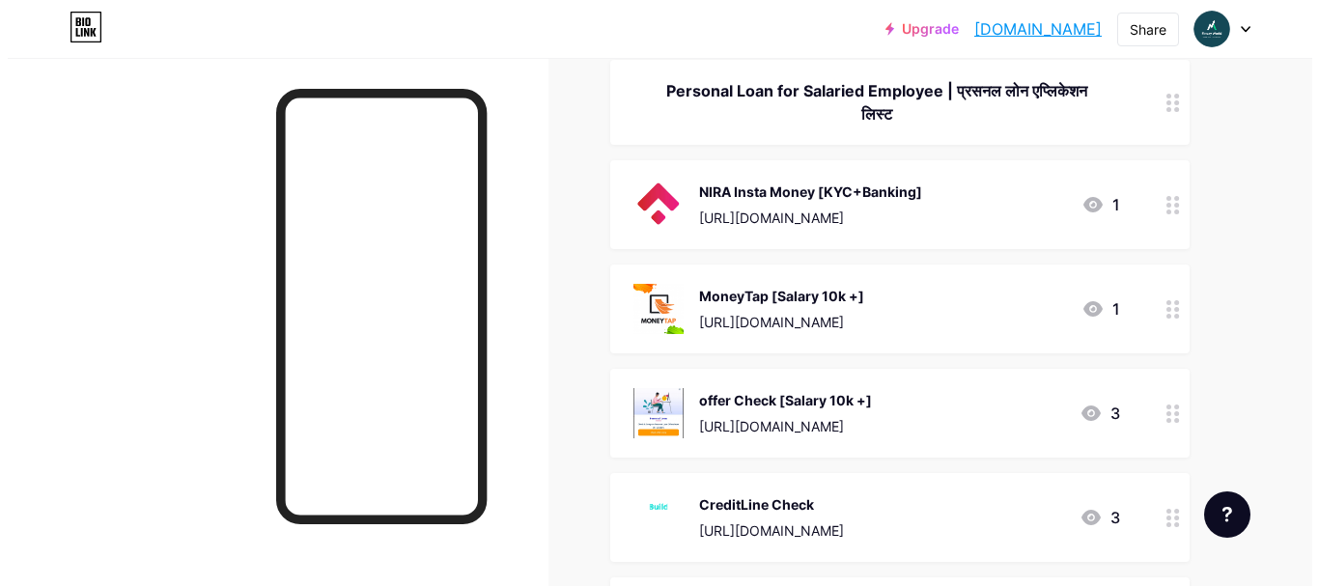
scroll to position [3475, 0]
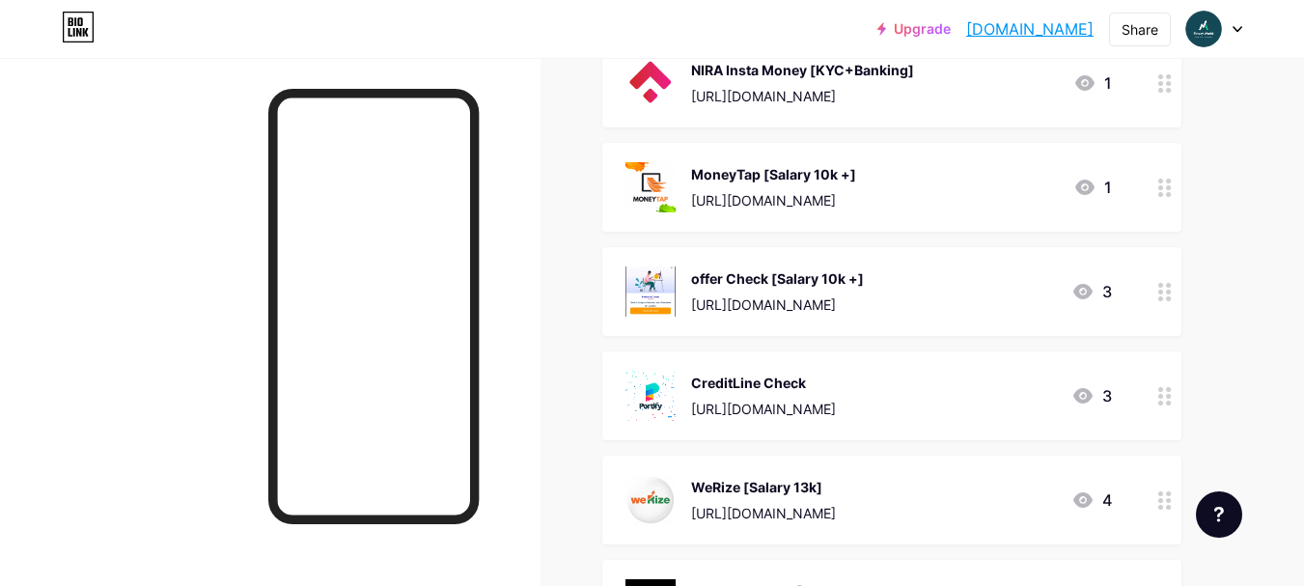
click at [839, 290] on div "offer Check [Salary 10k +] [URL][DOMAIN_NAME]" at bounding box center [777, 291] width 173 height 50
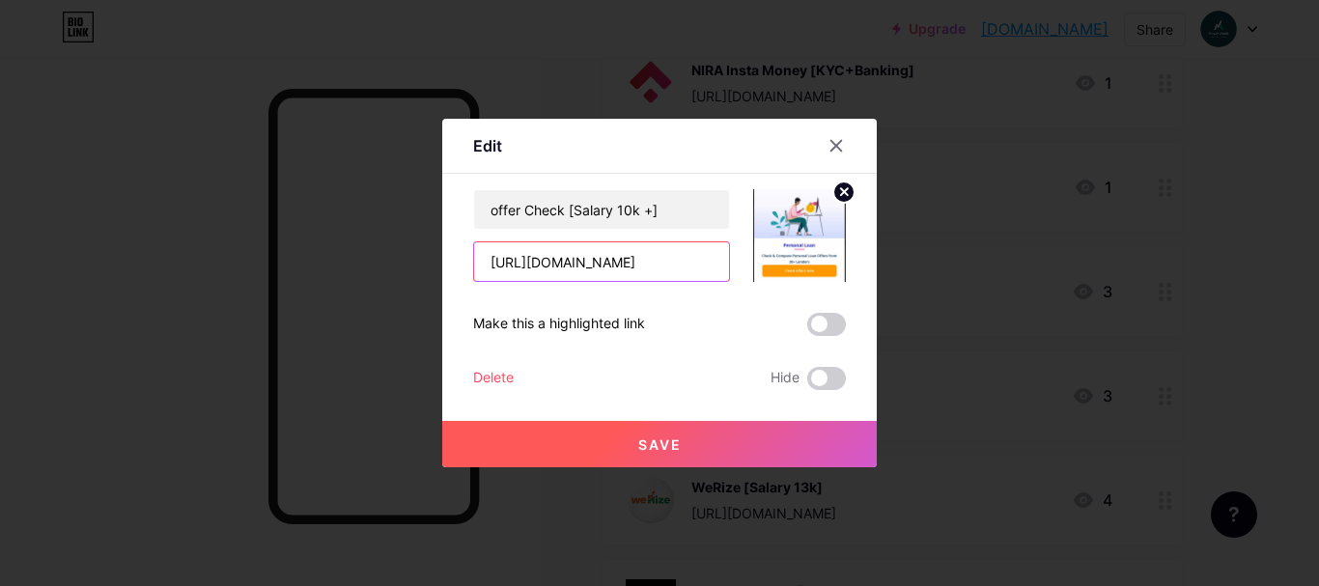
click at [594, 265] on input "[URL][DOMAIN_NAME]" at bounding box center [601, 261] width 255 height 39
click at [636, 270] on input "[URL][DOMAIN_NAME]" at bounding box center [601, 261] width 255 height 39
paste input "[DOMAIN_NAME][URL]"
type input "[URL][DOMAIN_NAME]"
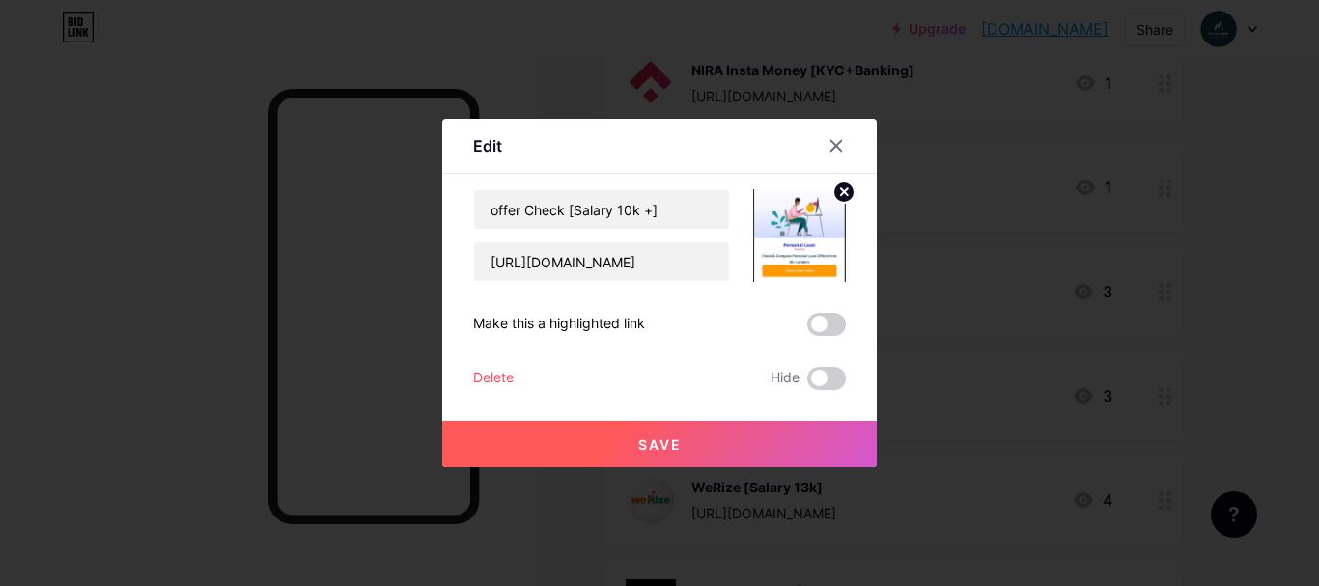
click at [745, 435] on button "Save" at bounding box center [659, 444] width 434 height 46
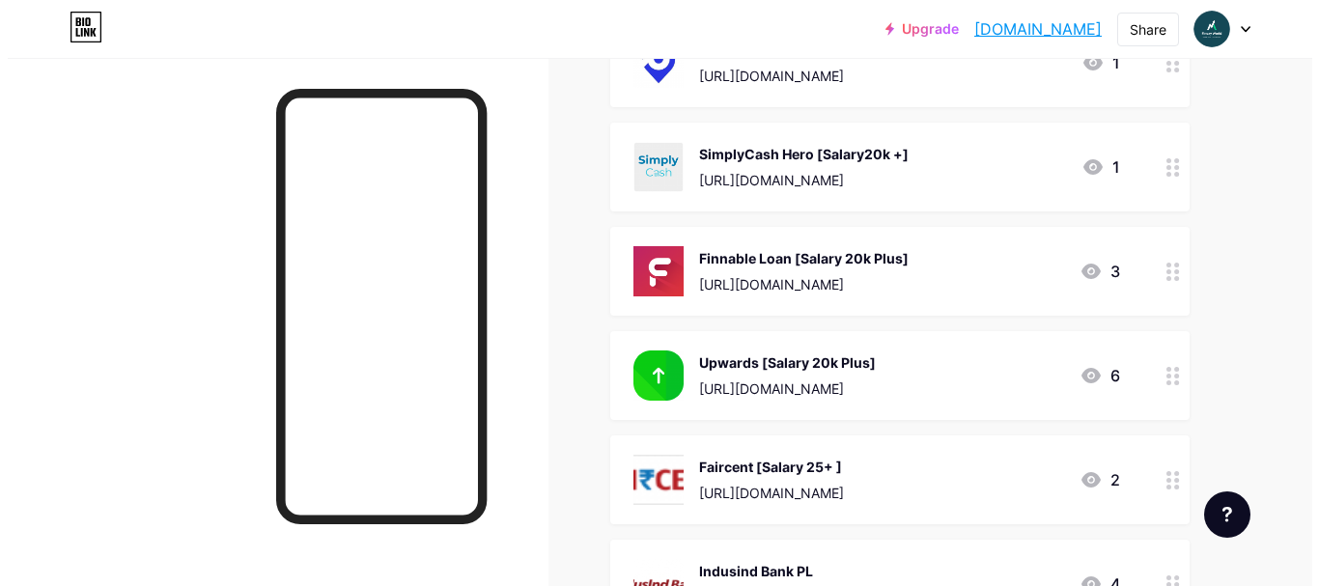
scroll to position [4537, 0]
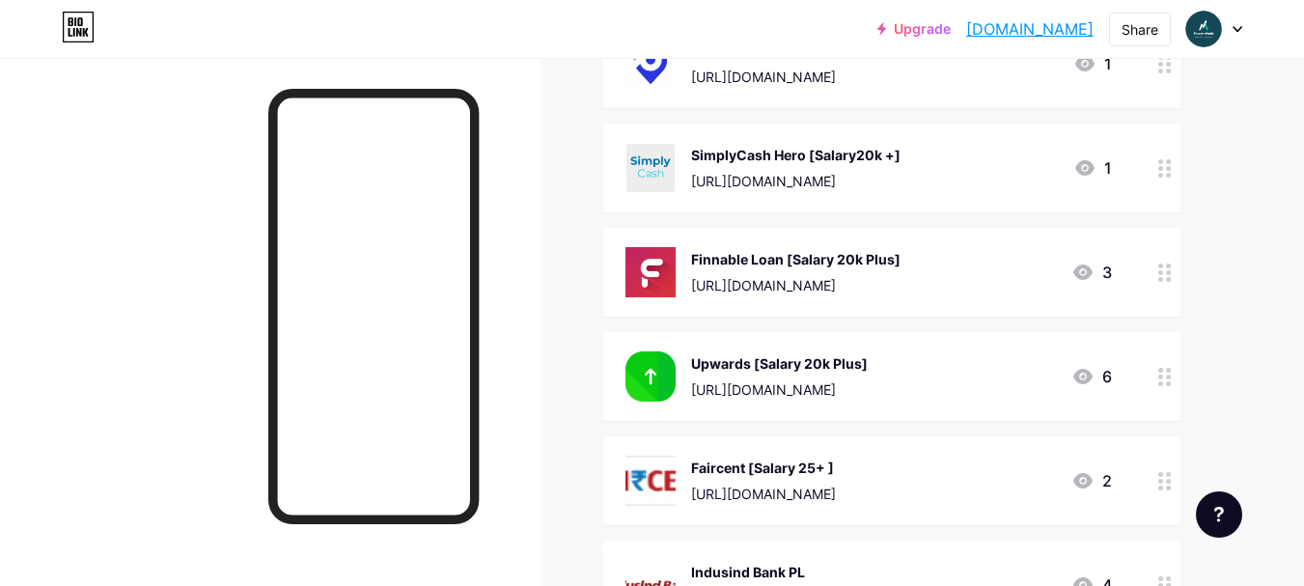
click at [880, 278] on div "[URL][DOMAIN_NAME]" at bounding box center [795, 285] width 209 height 20
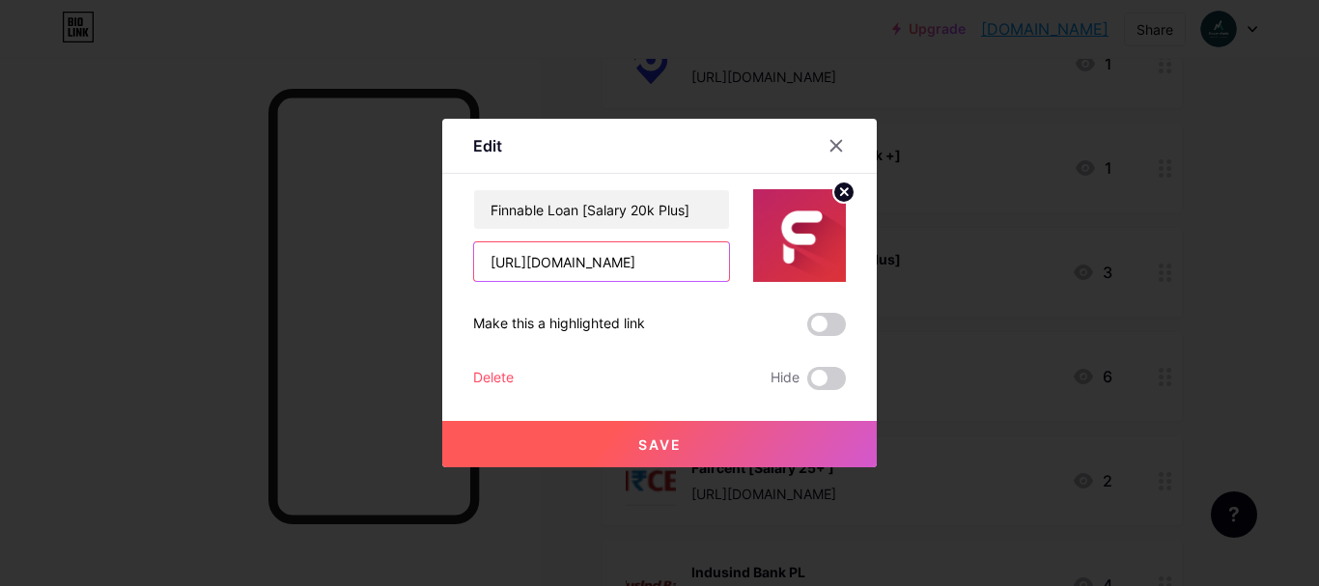
click at [660, 269] on input "[URL][DOMAIN_NAME]" at bounding box center [601, 261] width 255 height 39
paste input "[DOMAIN_NAME][URL]"
type input "[URL][DOMAIN_NAME]"
click at [736, 431] on button "Save" at bounding box center [659, 444] width 434 height 46
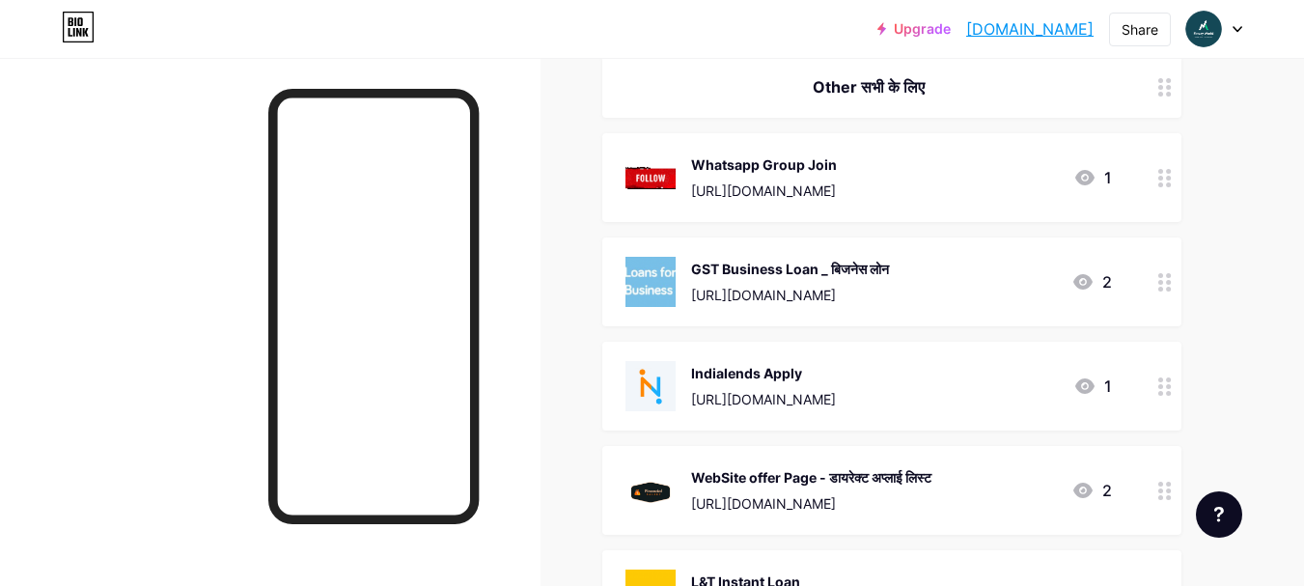
scroll to position [6275, 0]
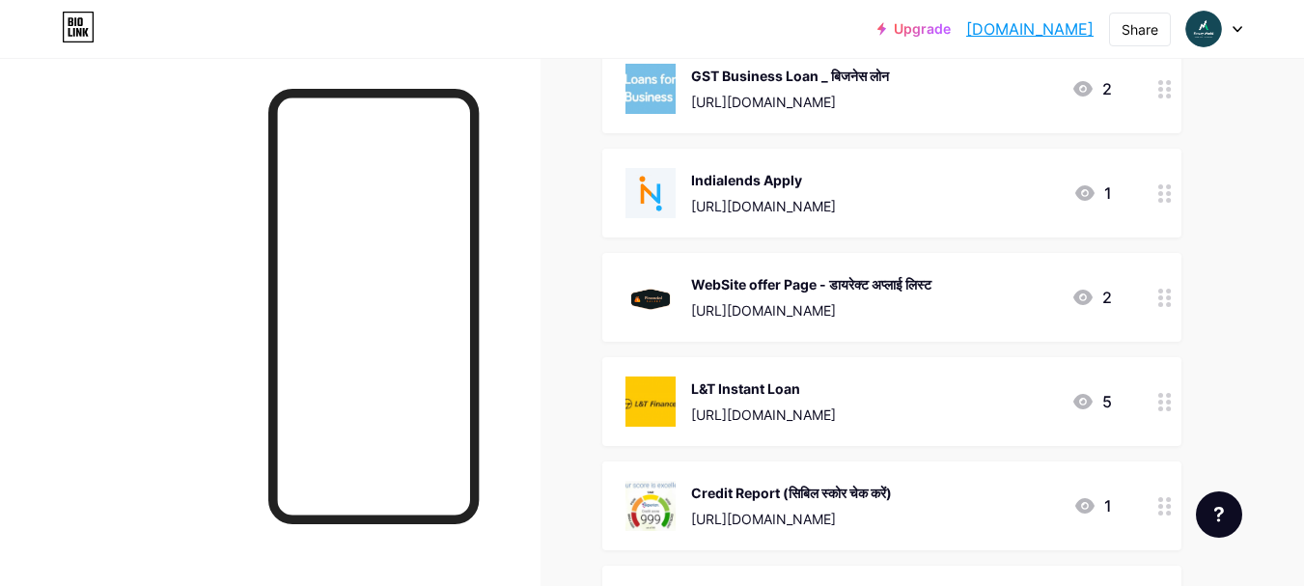
click at [830, 395] on div "L&T Instant Loan" at bounding box center [763, 388] width 145 height 20
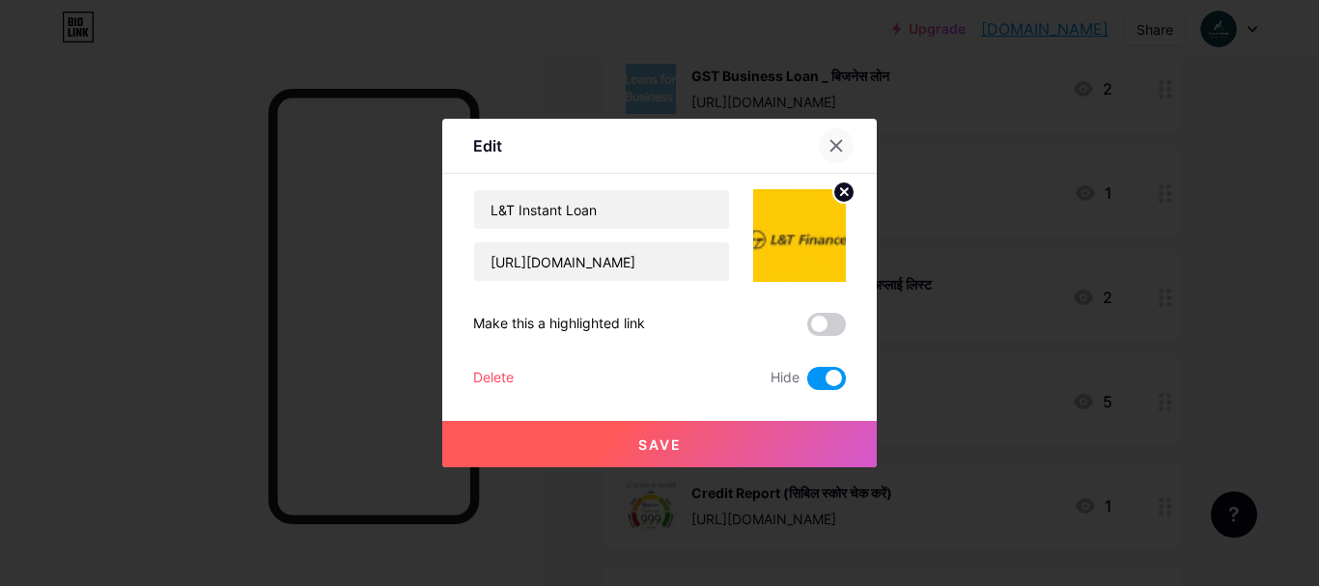
click at [832, 151] on icon at bounding box center [836, 146] width 11 height 11
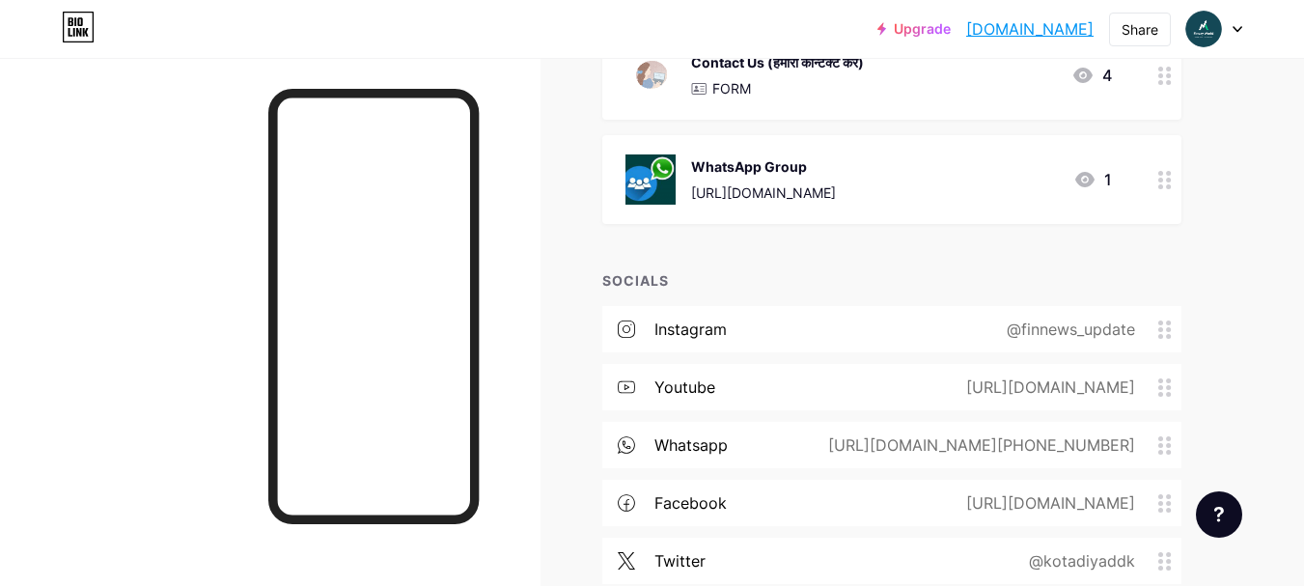
scroll to position [6950, 0]
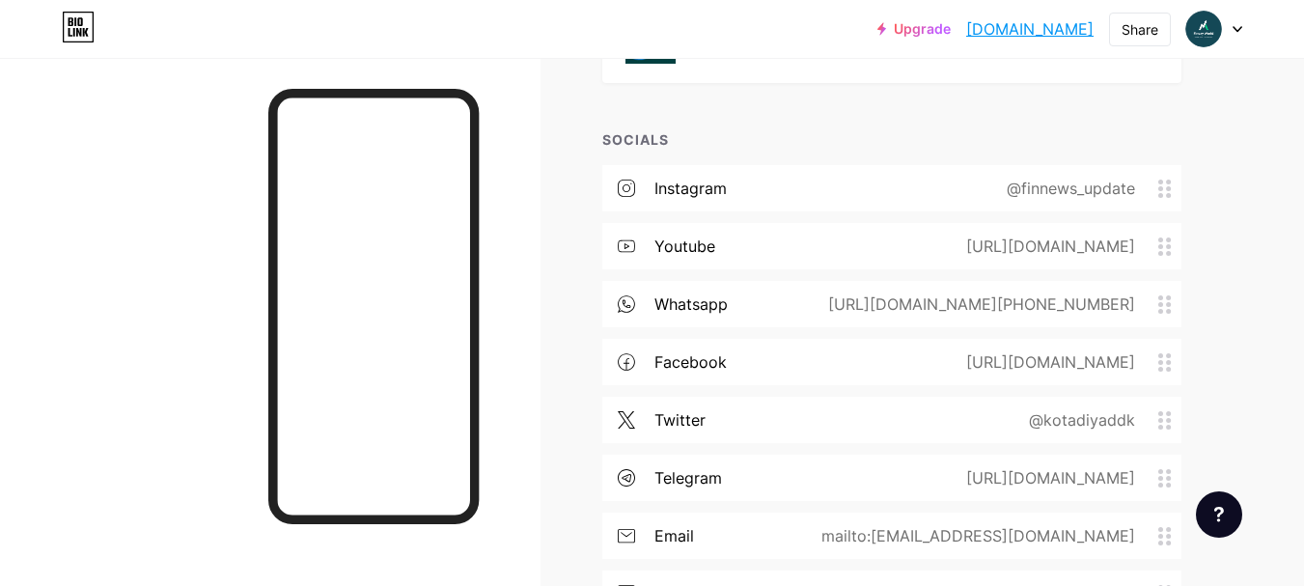
click at [881, 308] on div "[URL][DOMAIN_NAME][PHONE_NUMBER]" at bounding box center [977, 303] width 361 height 23
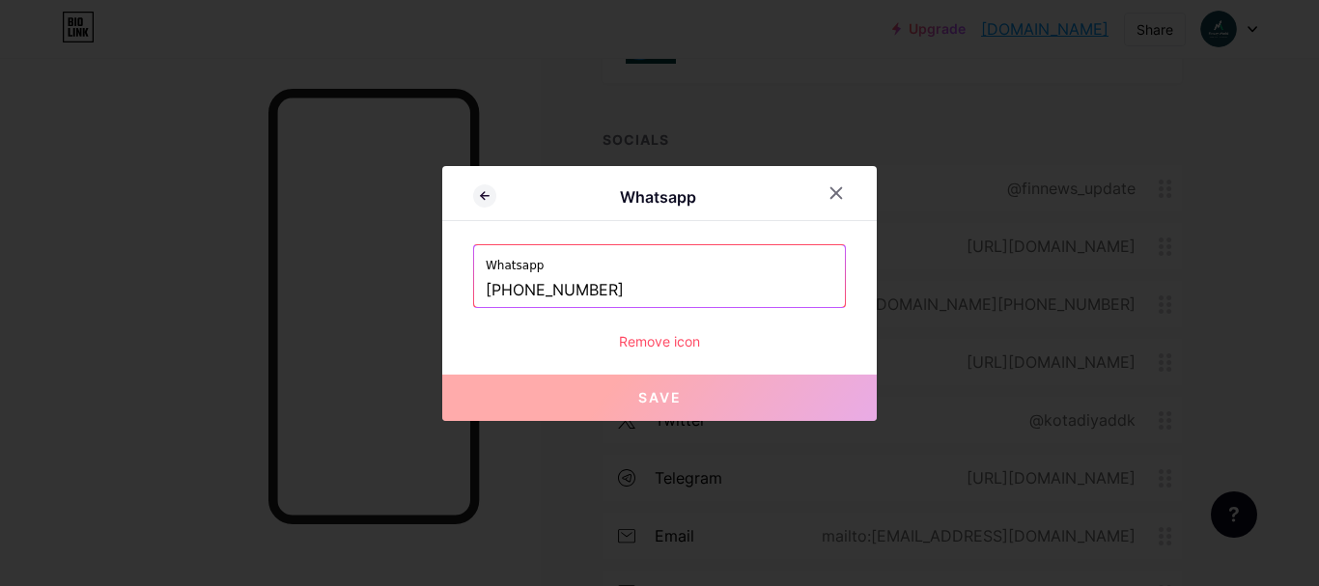
drag, startPoint x: 511, startPoint y: 291, endPoint x: 713, endPoint y: 288, distance: 202.7
click at [713, 288] on input "[PHONE_NUMBER]" at bounding box center [660, 290] width 348 height 33
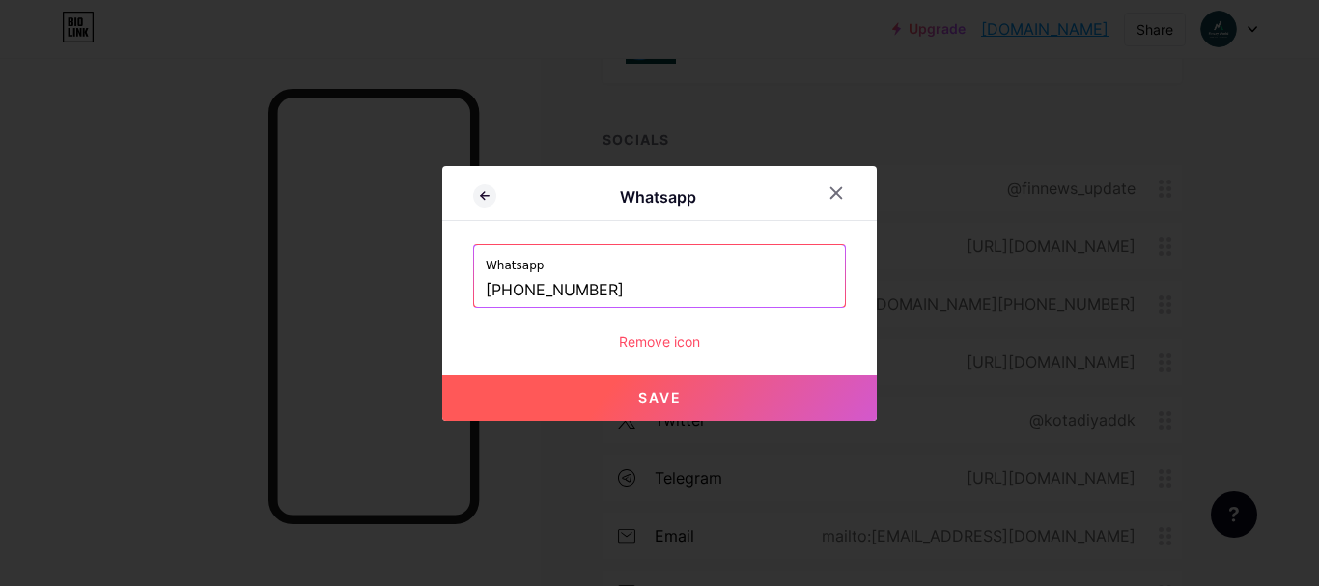
click at [671, 392] on span "Save" at bounding box center [659, 397] width 43 height 16
type input "[URL][DOMAIN_NAME][PHONE_NUMBER]"
click at [603, 289] on input "[URL][DOMAIN_NAME][PHONE_NUMBER]" at bounding box center [660, 290] width 348 height 33
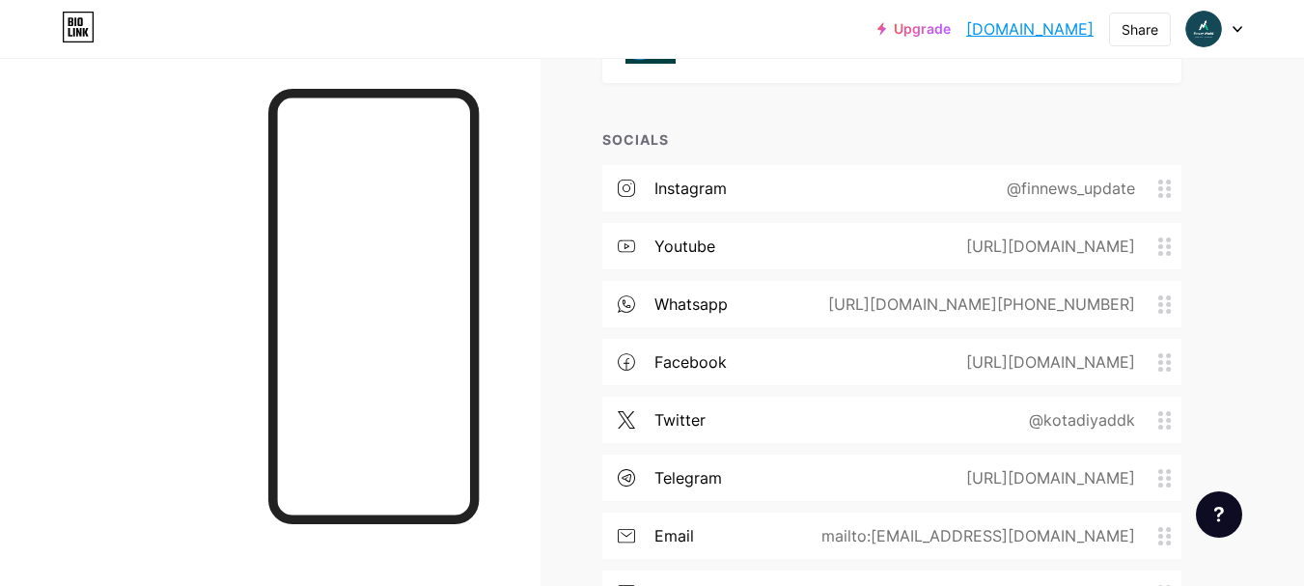
click at [907, 304] on div "[URL][DOMAIN_NAME][PHONE_NUMBER]" at bounding box center [977, 303] width 361 height 23
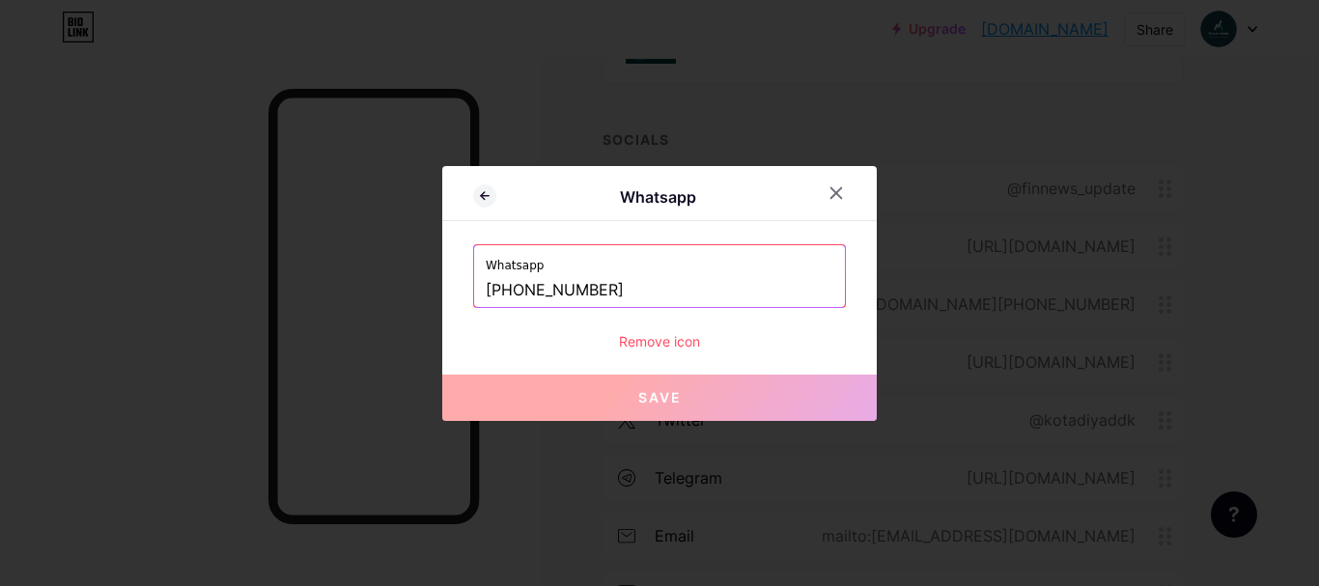
click at [496, 292] on input "[PHONE_NUMBER]" at bounding box center [660, 290] width 348 height 33
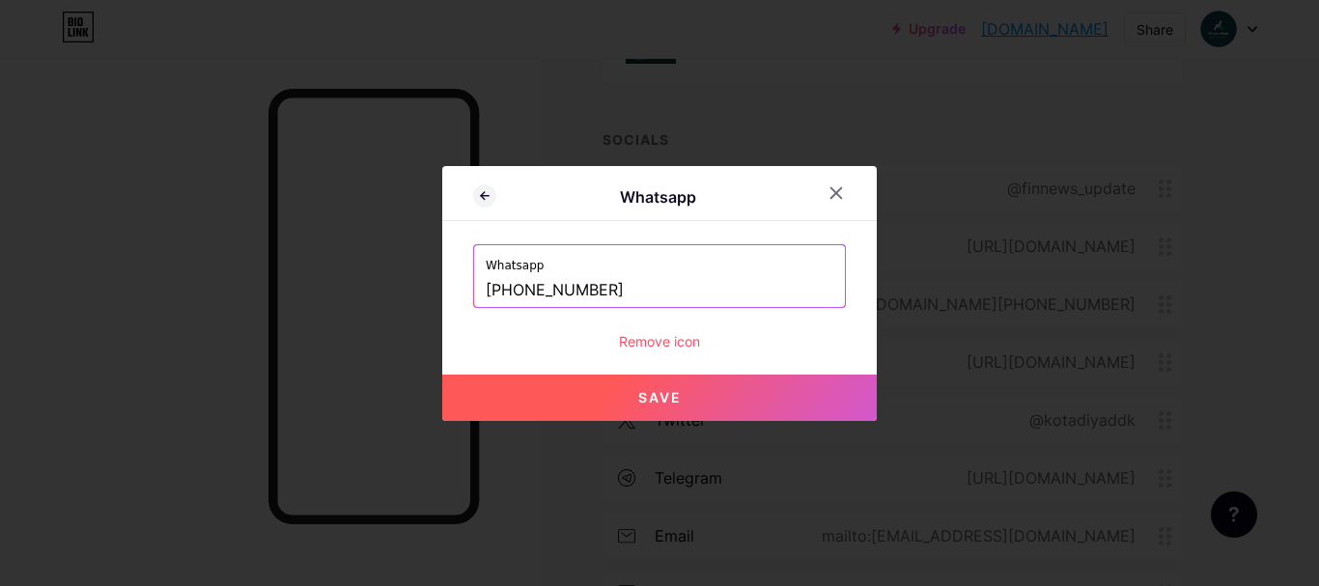
click at [677, 398] on span "Save" at bounding box center [659, 397] width 43 height 16
type input "[URL][DOMAIN_NAME][PHONE_NUMBER]"
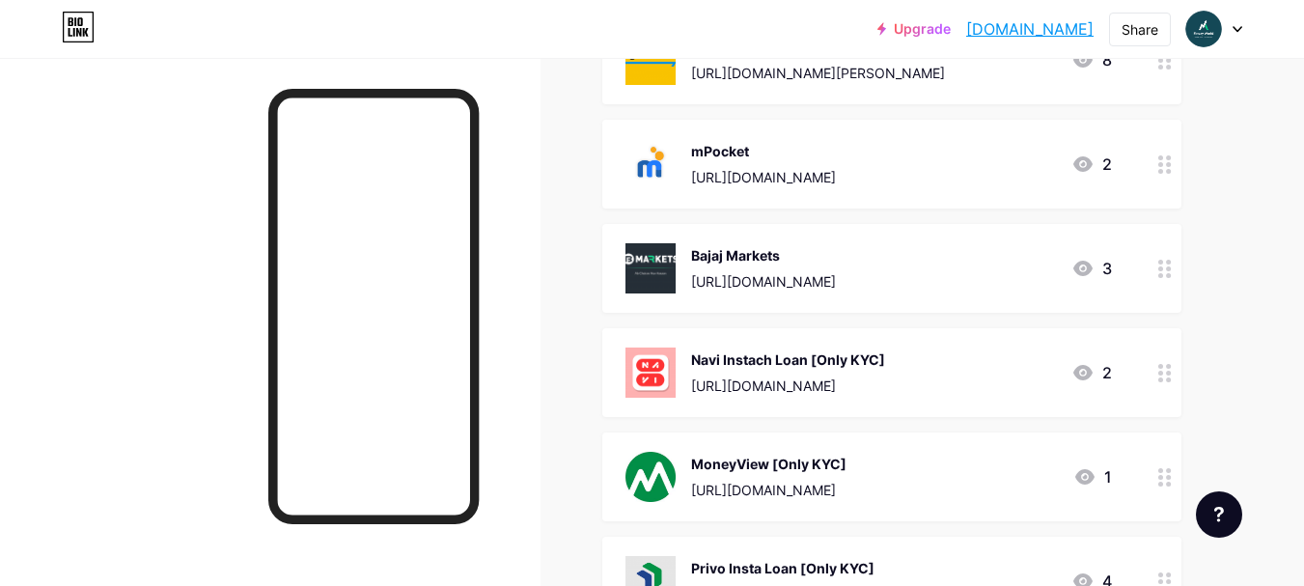
scroll to position [2366, 0]
